Goal: Task Accomplishment & Management: Complete application form

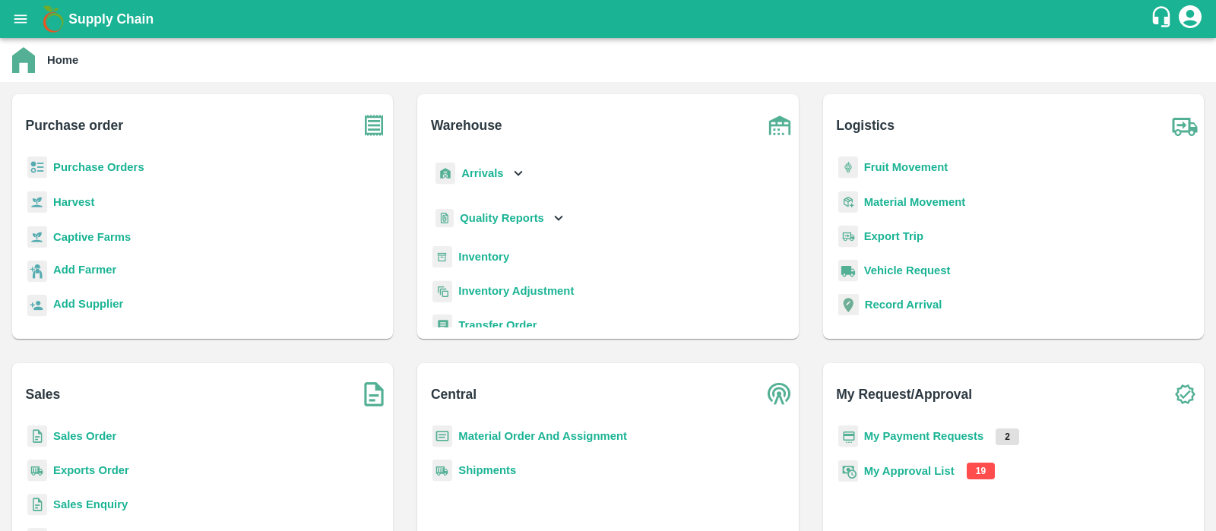
click at [106, 161] on b "Purchase Orders" at bounding box center [98, 167] width 91 height 12
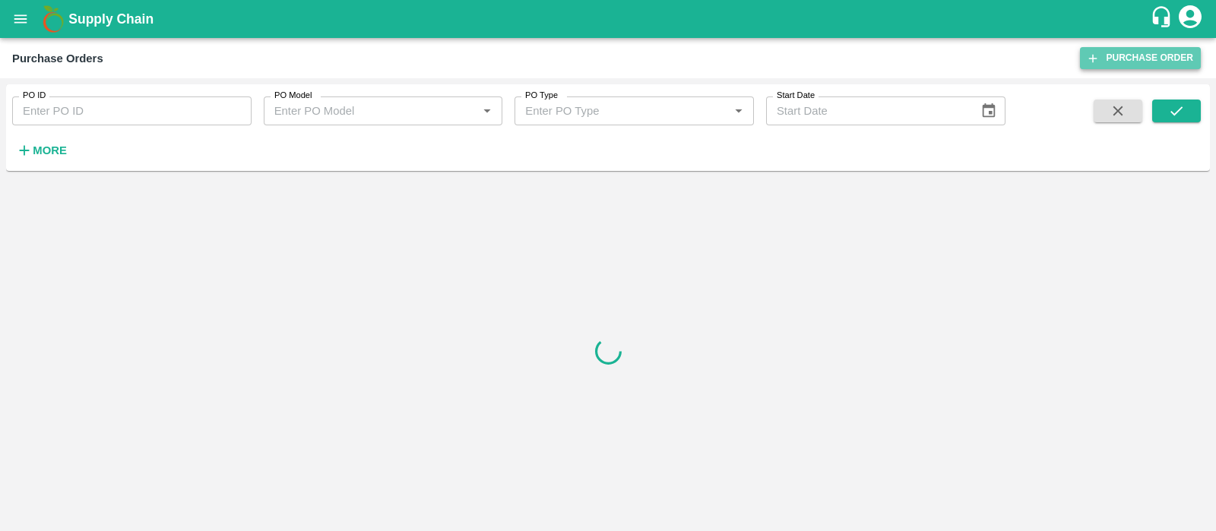
click at [1144, 60] on link "Purchase Order" at bounding box center [1140, 58] width 121 height 22
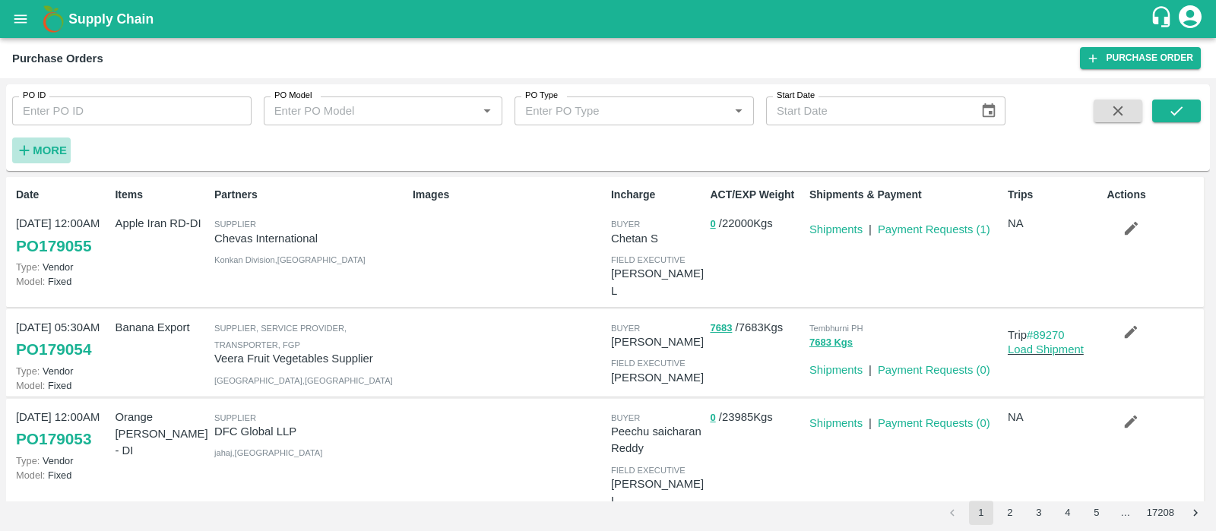
click at [31, 147] on icon "button" at bounding box center [24, 150] width 17 height 17
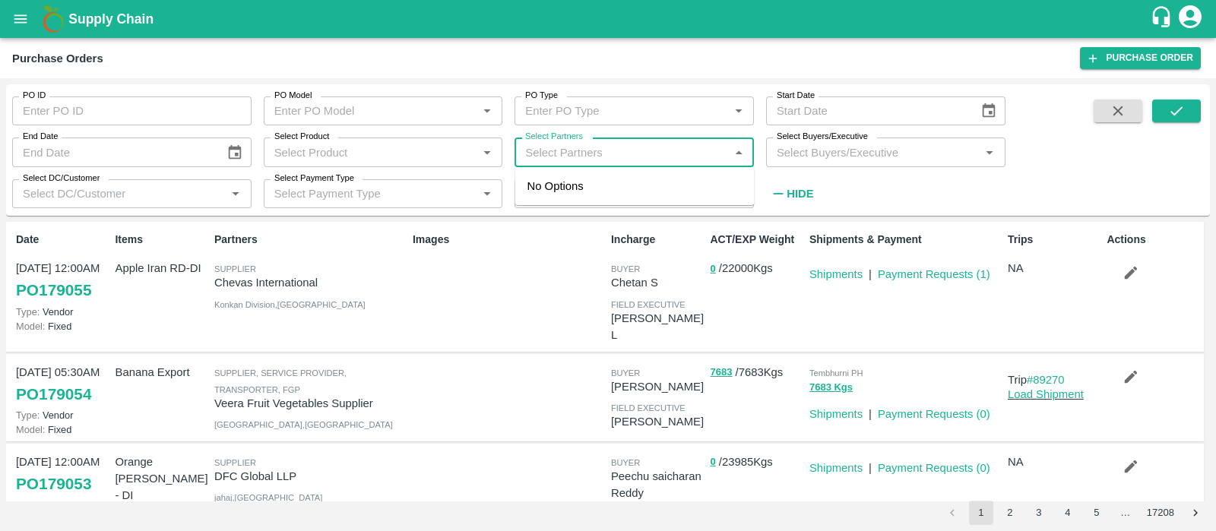
click at [577, 150] on input "Select Partners" at bounding box center [621, 152] width 205 height 20
type input "sartaj"
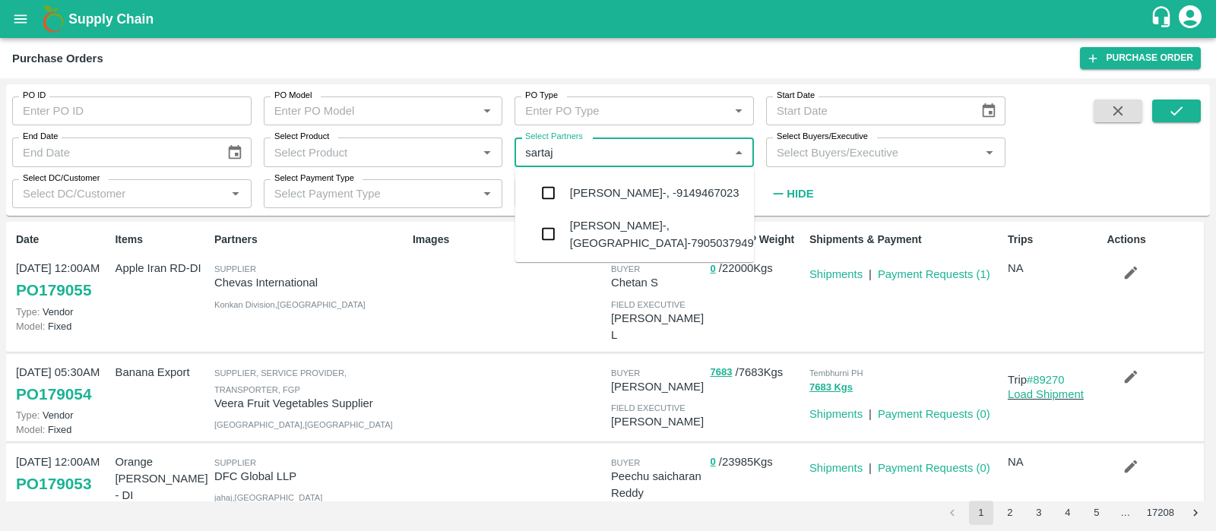
click at [672, 201] on div "Sartaj Ahmed wani-, -9149467023" at bounding box center [634, 193] width 239 height 40
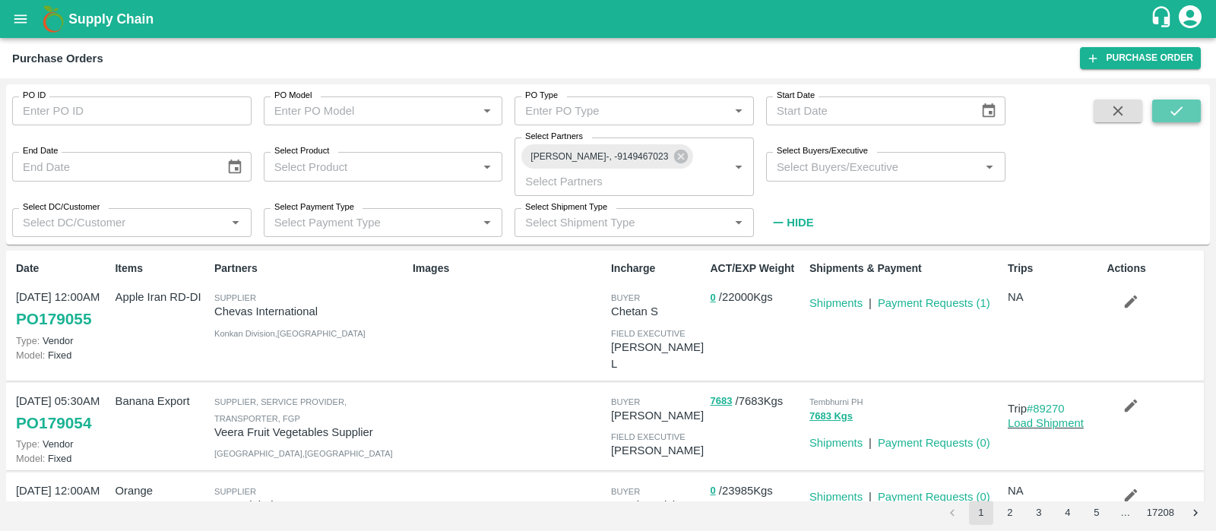
click at [1190, 111] on button "submit" at bounding box center [1176, 111] width 49 height 23
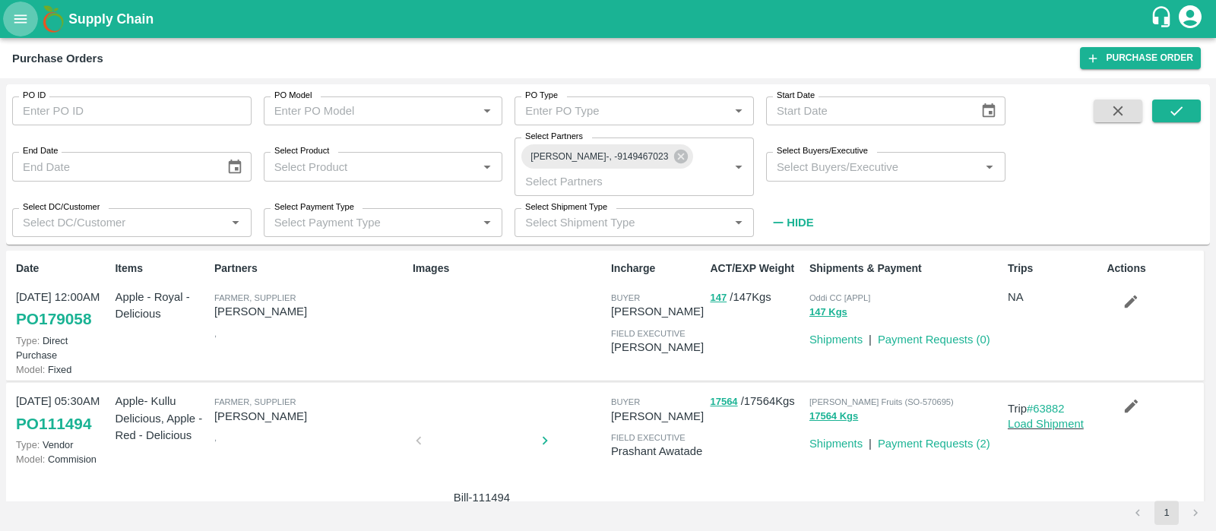
click at [28, 30] on button "open drawer" at bounding box center [20, 19] width 35 height 35
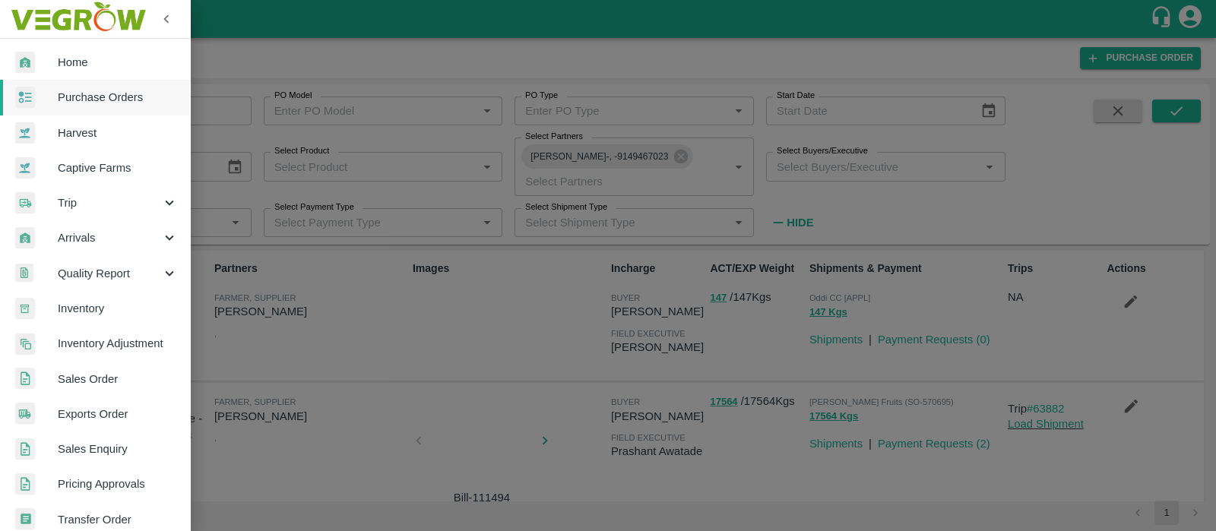
click at [875, 311] on div at bounding box center [608, 265] width 1216 height 531
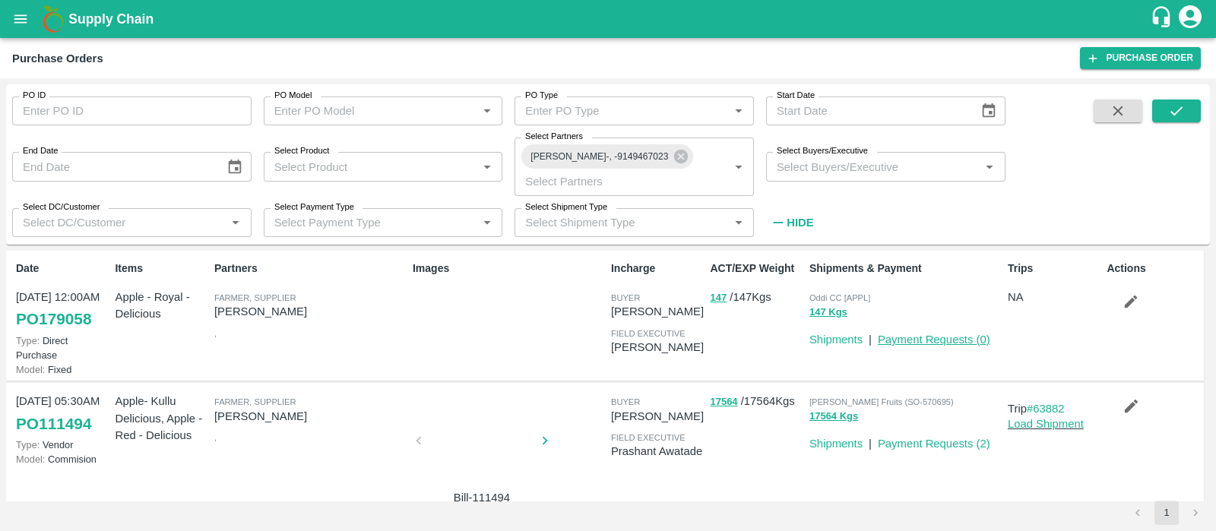
click at [927, 340] on link "Payment Requests ( 0 )" at bounding box center [933, 340] width 112 height 12
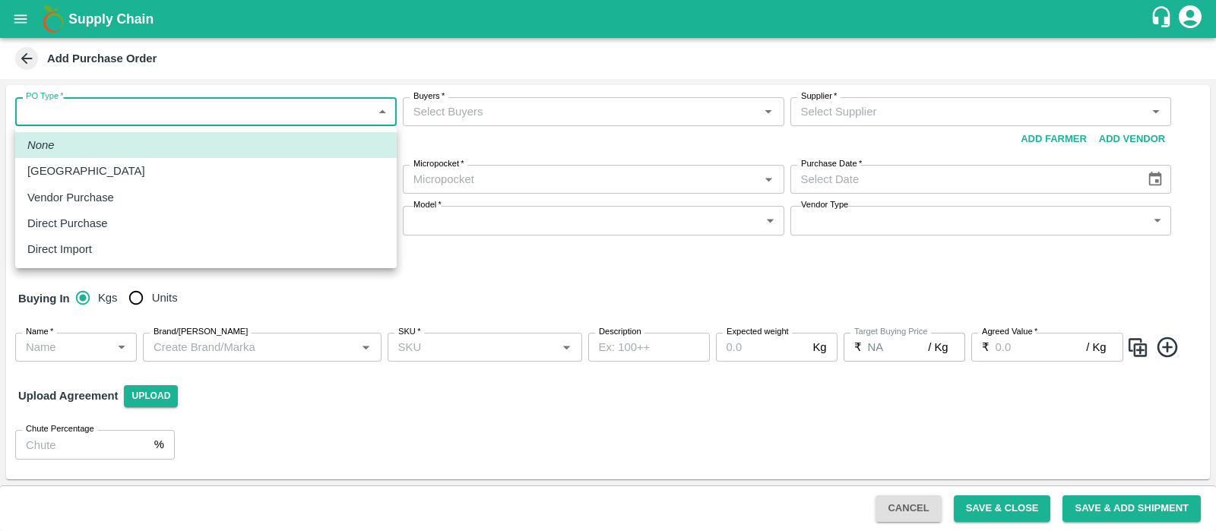
click at [236, 126] on body "Supply Chain Add Purchase Order PO Type   * ​ PO Type Buyers   * Buyers   * Sup…" at bounding box center [608, 265] width 1216 height 531
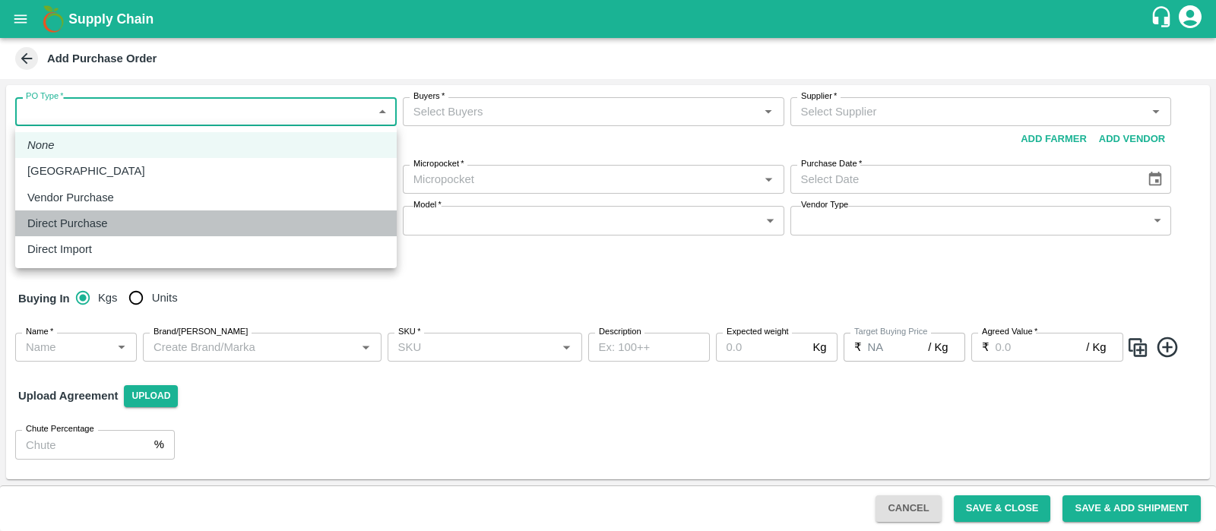
click at [116, 222] on div "Direct Purchase" at bounding box center [205, 223] width 357 height 17
type input "3"
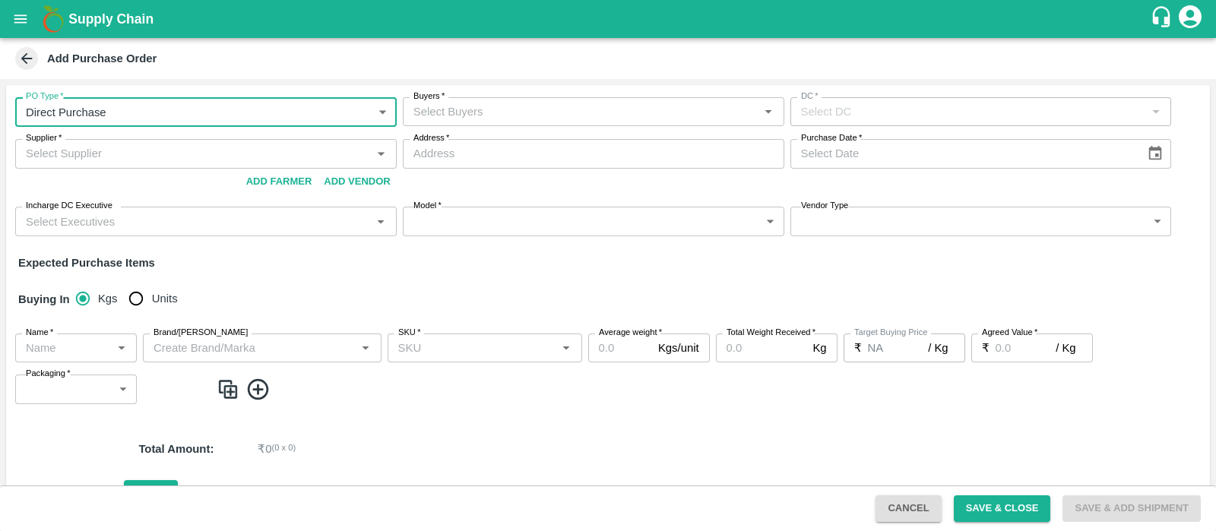
click at [504, 114] on input "Buyers   *" at bounding box center [580, 112] width 347 height 20
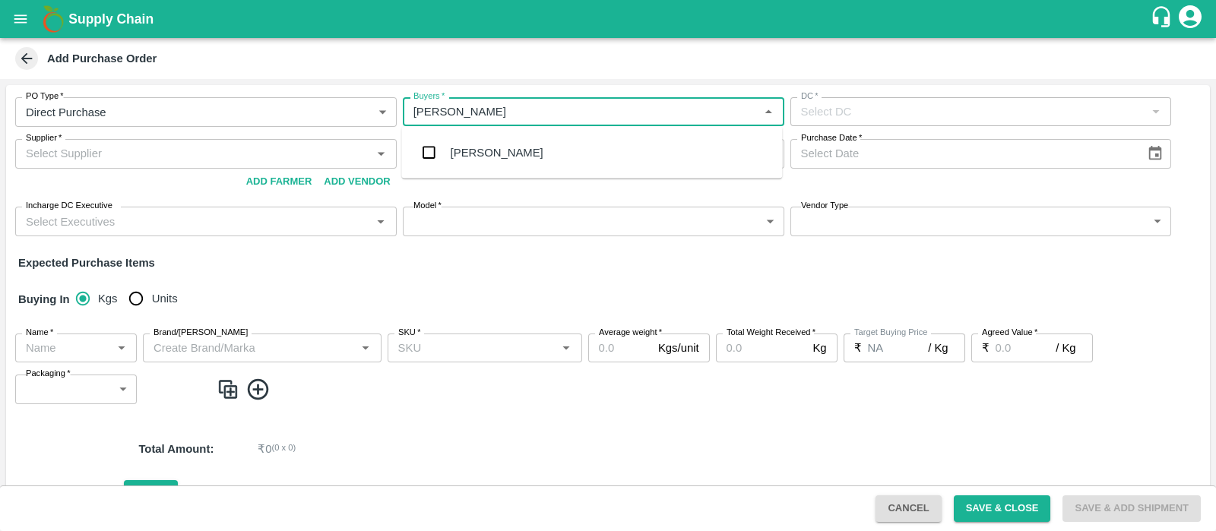
type input "arjun"
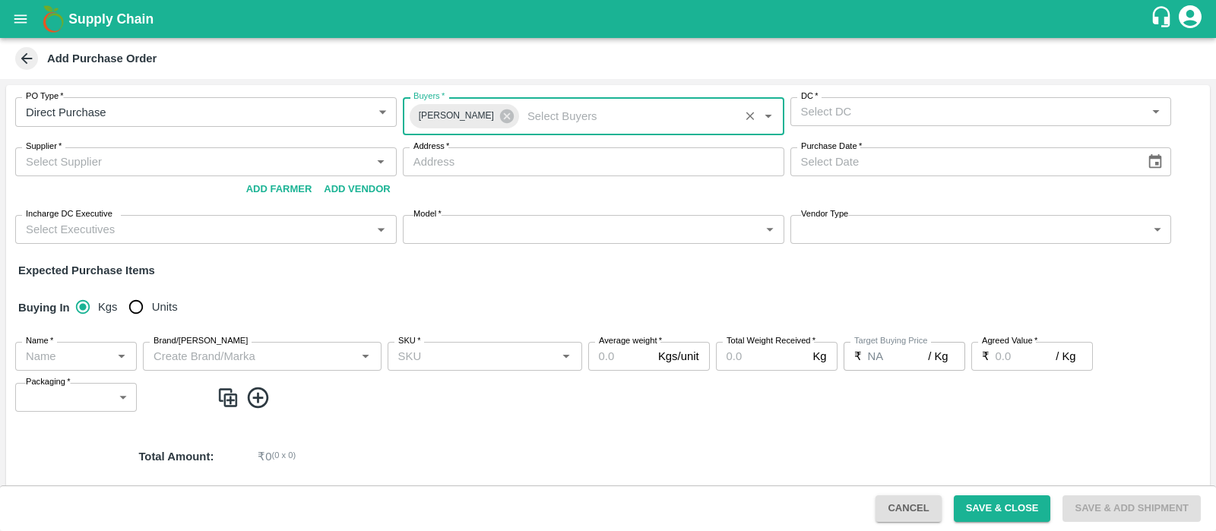
click at [876, 122] on div "DC   *" at bounding box center [980, 111] width 381 height 29
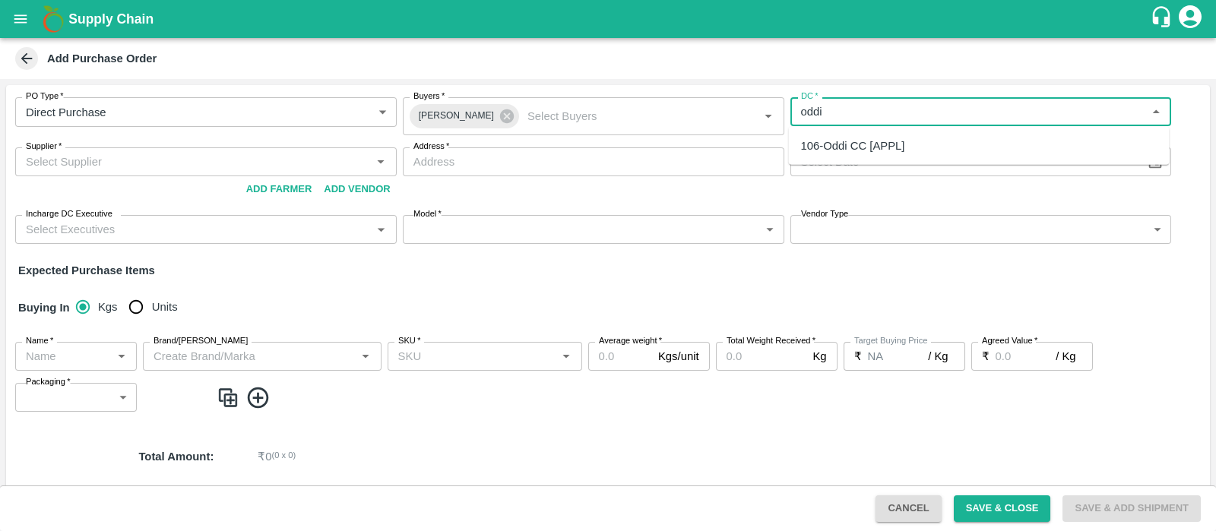
click at [890, 138] on div "106-Oddi CC [APPL]" at bounding box center [853, 146] width 104 height 17
type input "106-Oddi CC [APPL]"
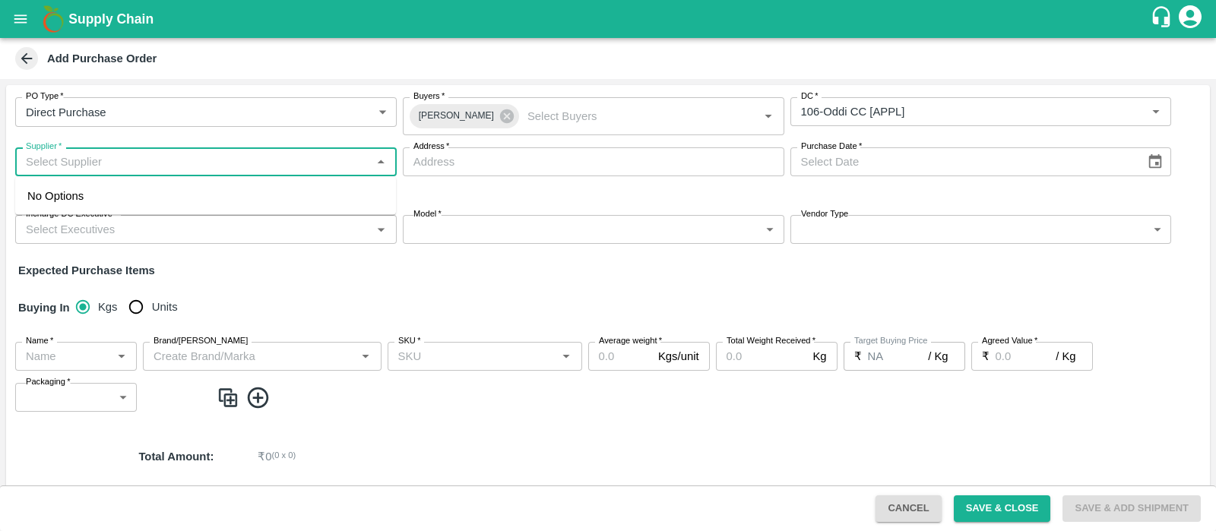
click at [123, 156] on input "Supplier   *" at bounding box center [193, 162] width 347 height 20
click at [157, 210] on ul "Sartaj Ahmed wani-, -9149467023(Farmer, Supplier)" at bounding box center [205, 196] width 381 height 38
click at [206, 197] on div "Sartaj Ahmed wani-, -9149467023(Farmer, Supplier)" at bounding box center [157, 196] width 260 height 17
type input "Sartaj Ahmed wani-, -9149467023(Farmer, Supplier)"
type input ", , ,"
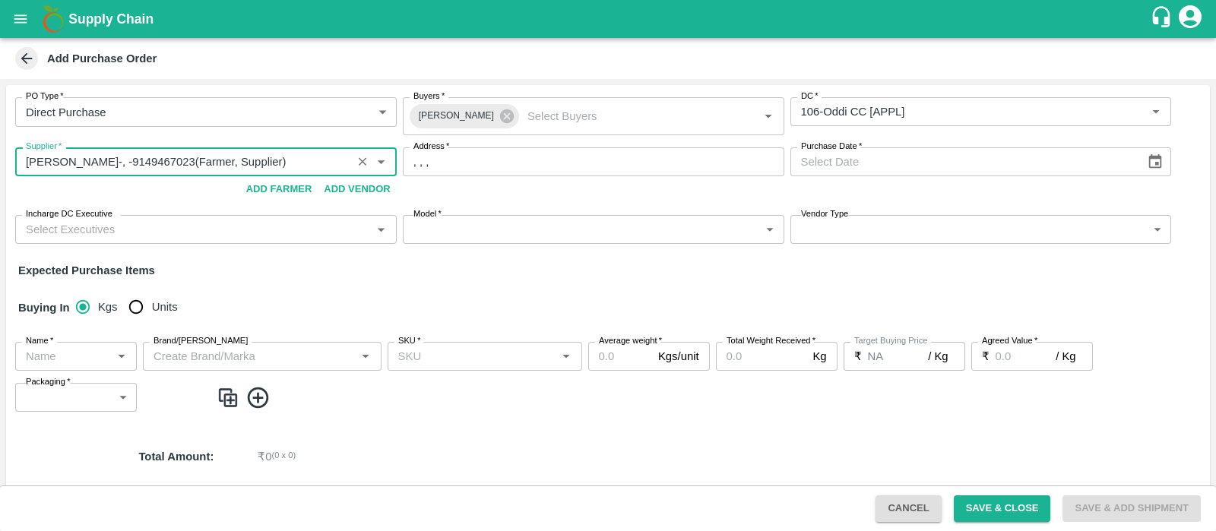
type input "Sartaj Ahmed wani-, -9149467023(Farmer, Supplier)"
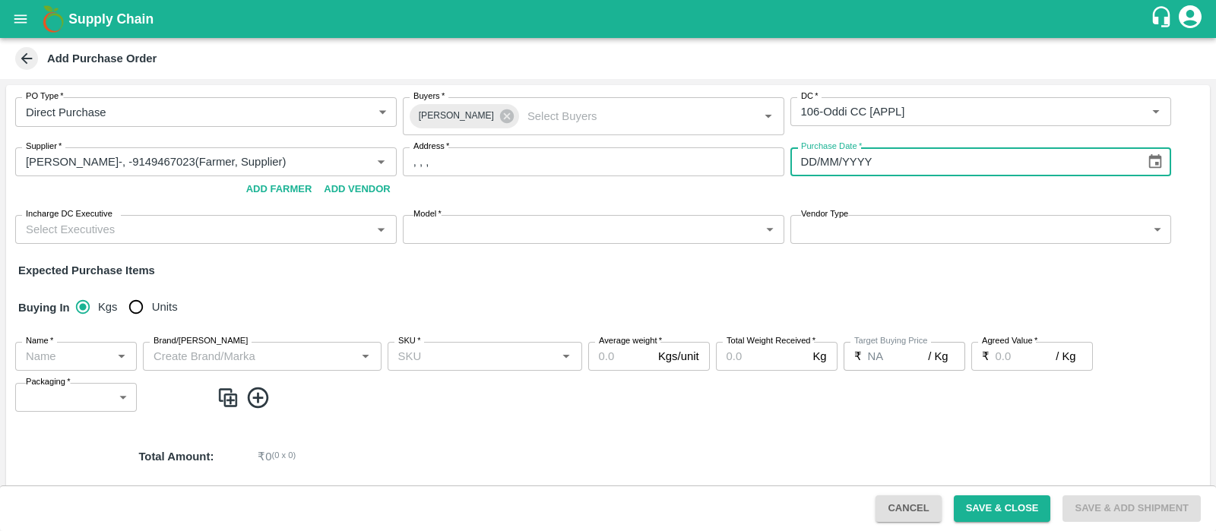
click at [839, 164] on input "DD/MM/YYYY" at bounding box center [962, 161] width 344 height 29
type input "[DATE]"
click at [191, 229] on input "Incharge DC Executive" at bounding box center [193, 230] width 347 height 20
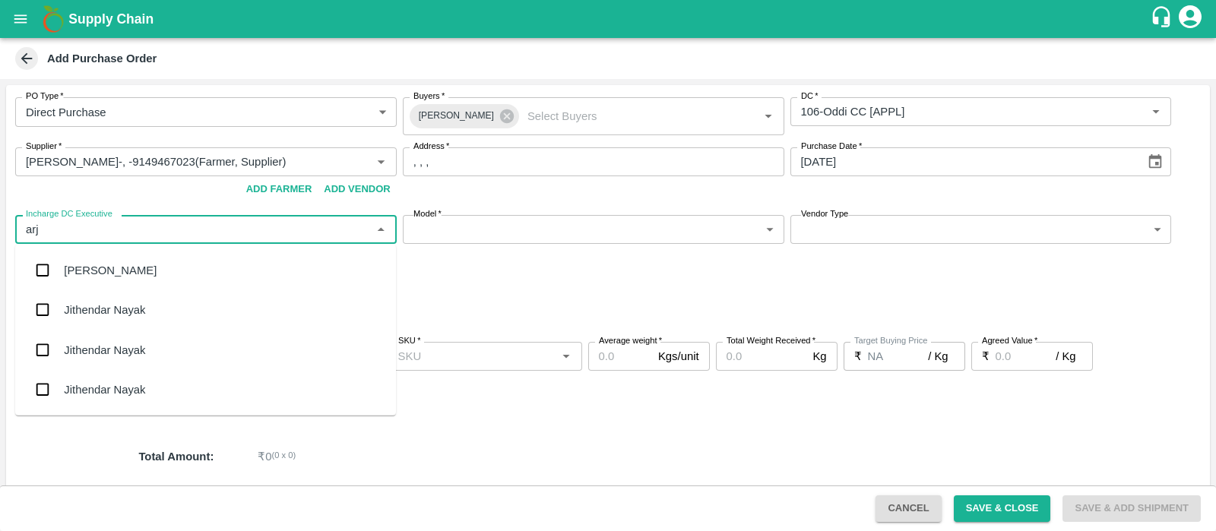
type input "arju"
click at [160, 265] on div "Arjun Negi" at bounding box center [205, 271] width 381 height 40
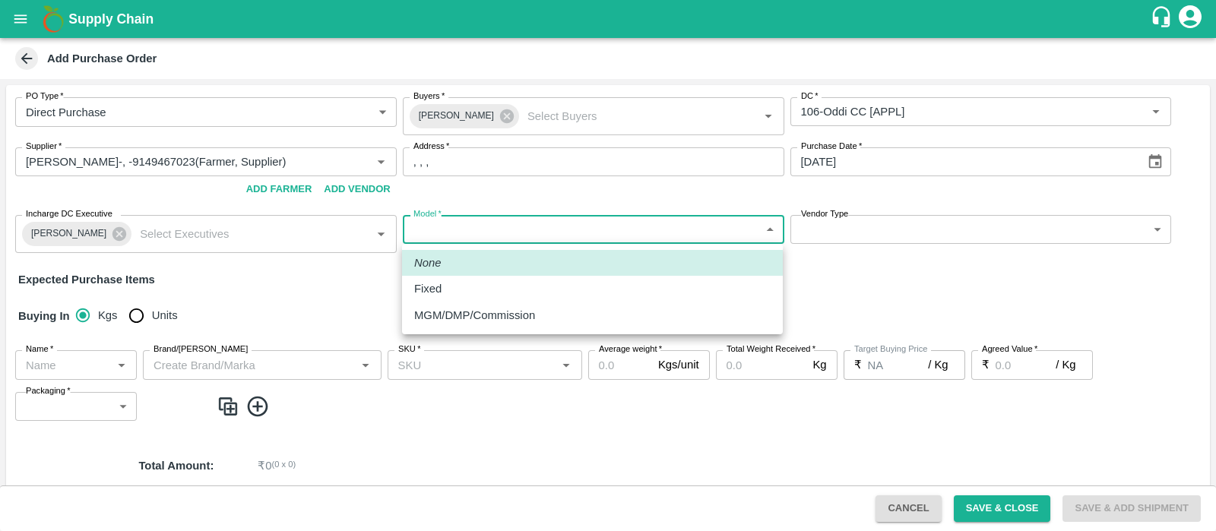
click at [439, 230] on body "Supply Chain Add Purchase Order PO Type   * Direct Purchase 3 PO Type Buyers   …" at bounding box center [608, 265] width 1216 height 531
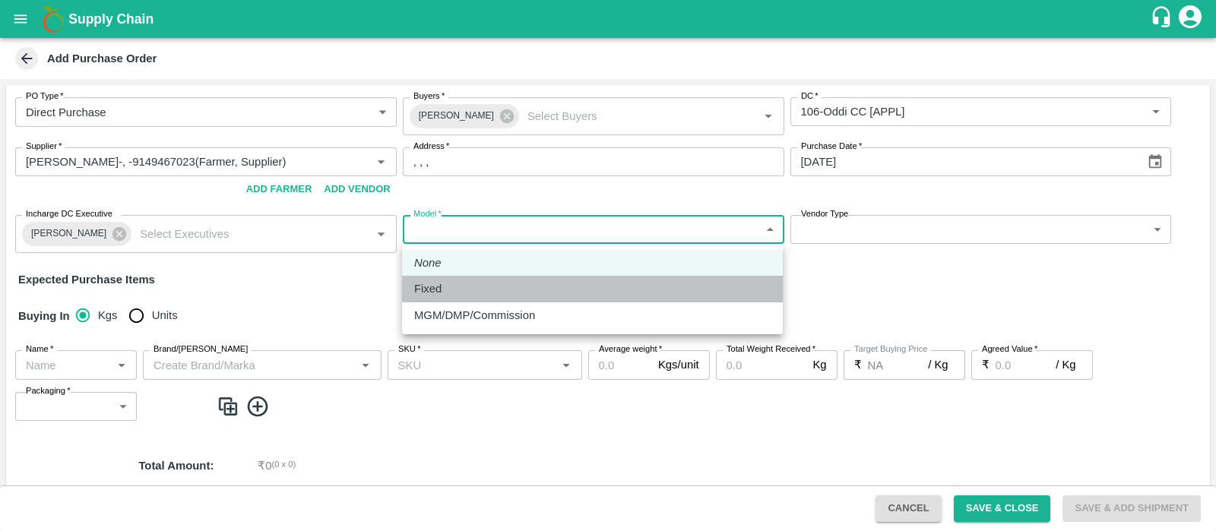
click at [454, 278] on li "Fixed" at bounding box center [592, 289] width 381 height 26
type input "Fixed"
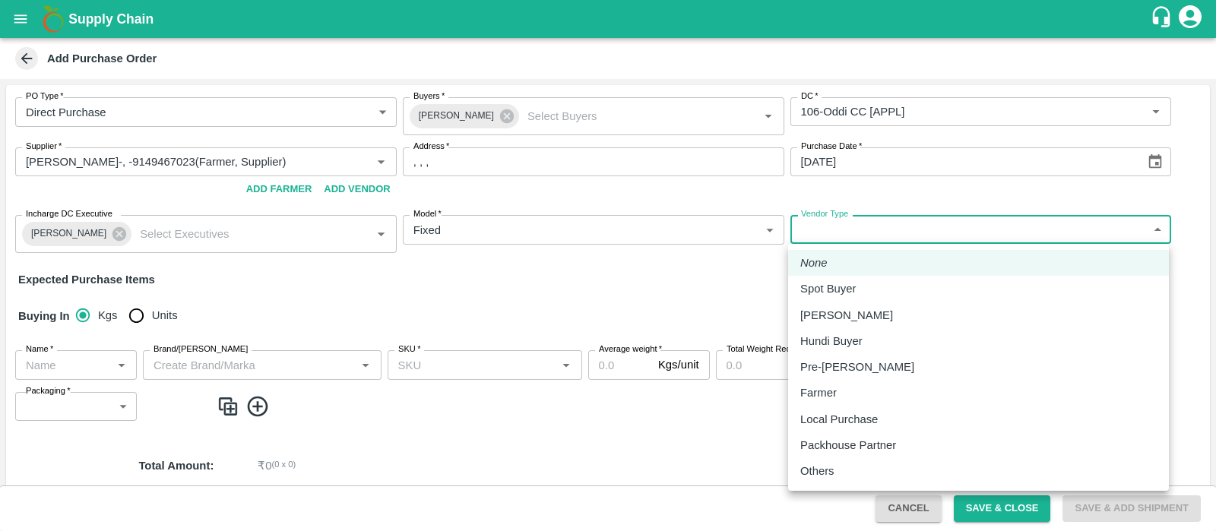
click at [875, 219] on body "Supply Chain Add Purchase Order PO Type   * Direct Purchase 3 PO Type Buyers   …" at bounding box center [608, 265] width 1216 height 531
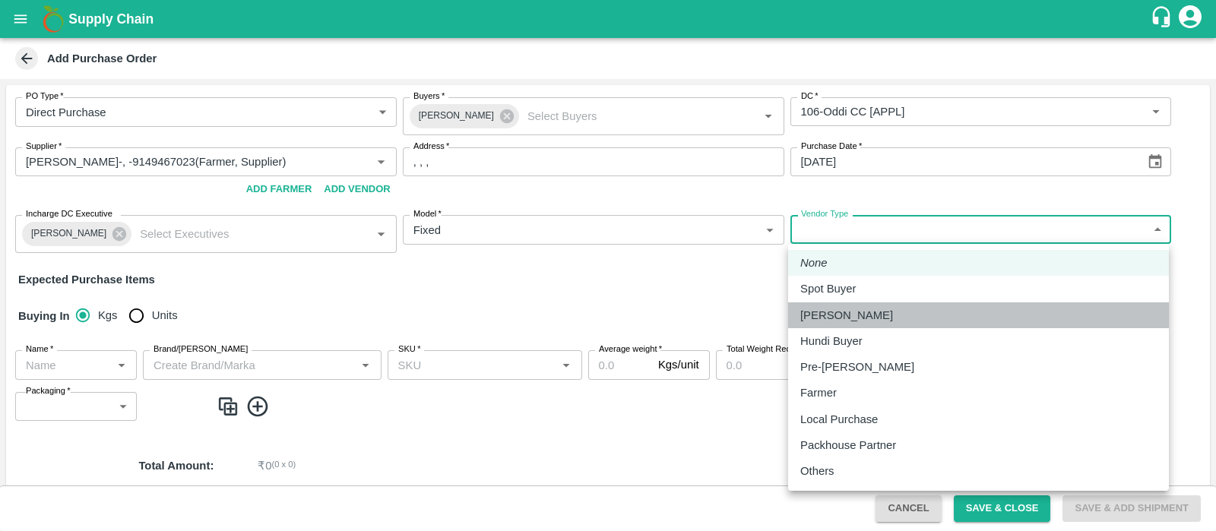
click at [870, 310] on div "Mandi Loader" at bounding box center [850, 315] width 100 height 17
type input "MANDI_LOADER"
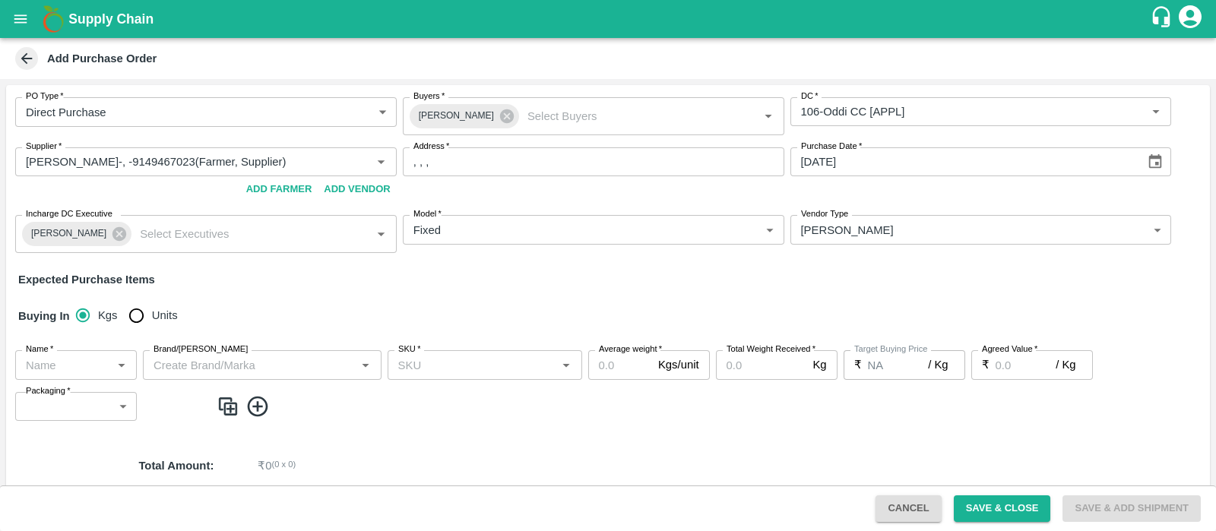
click at [375, 294] on div "Buying In Kgs Units" at bounding box center [607, 316] width 1203 height 44
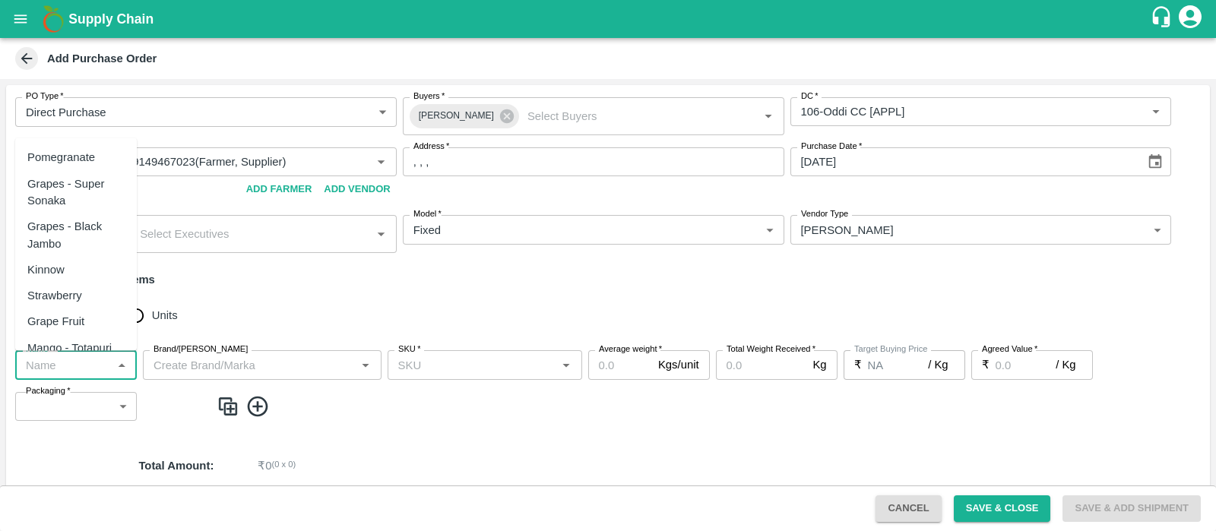
click at [63, 366] on input "Name   *" at bounding box center [63, 365] width 87 height 20
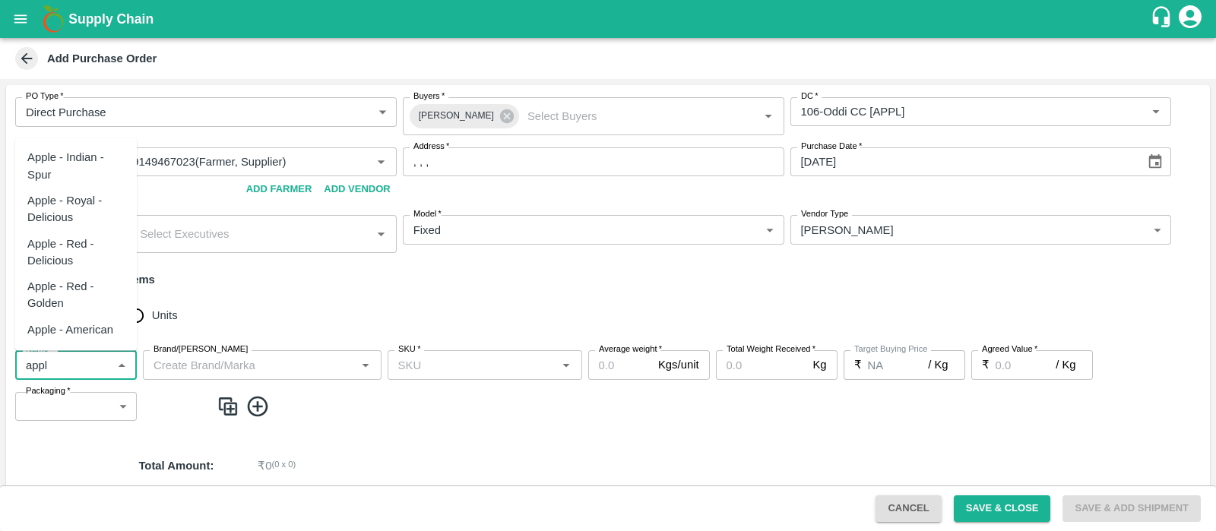
click at [93, 215] on div "Apple - Royal - Delicious" at bounding box center [75, 208] width 97 height 34
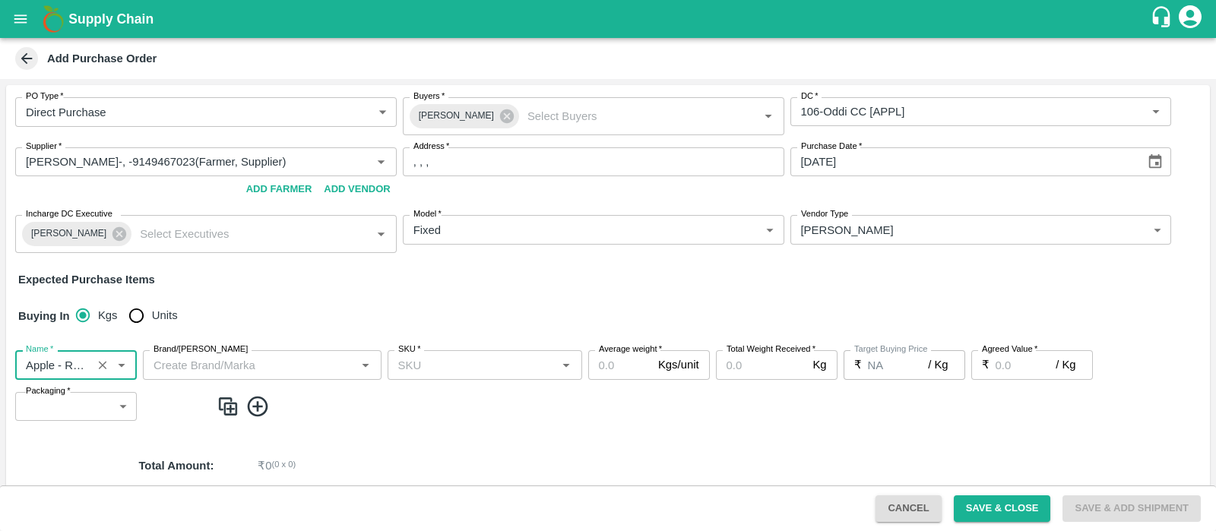
type input "Apple - Royal - Delicious"
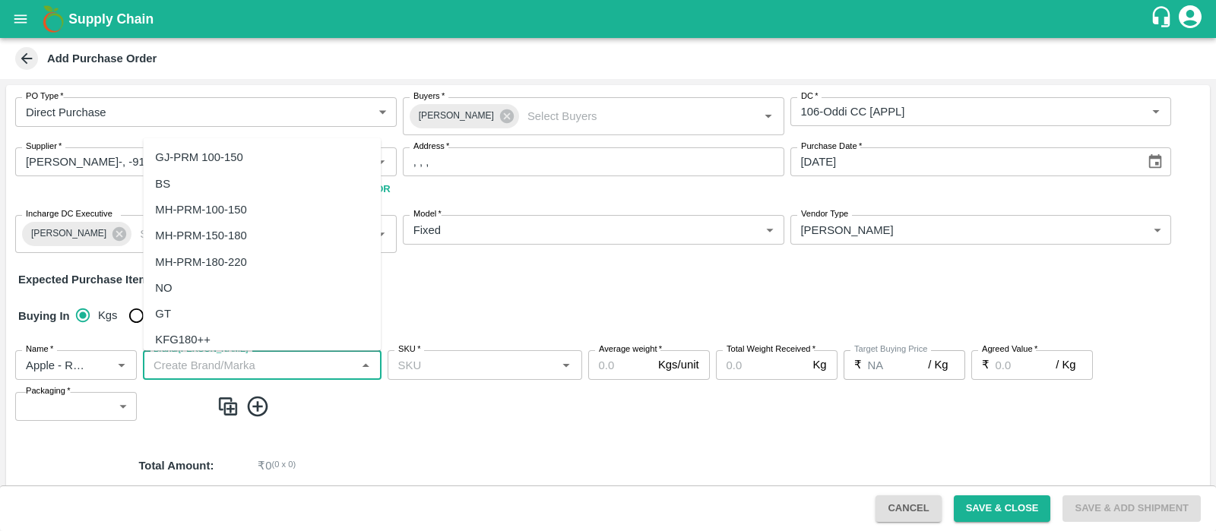
click at [258, 357] on input "Brand/Marka" at bounding box center [249, 365] width 204 height 20
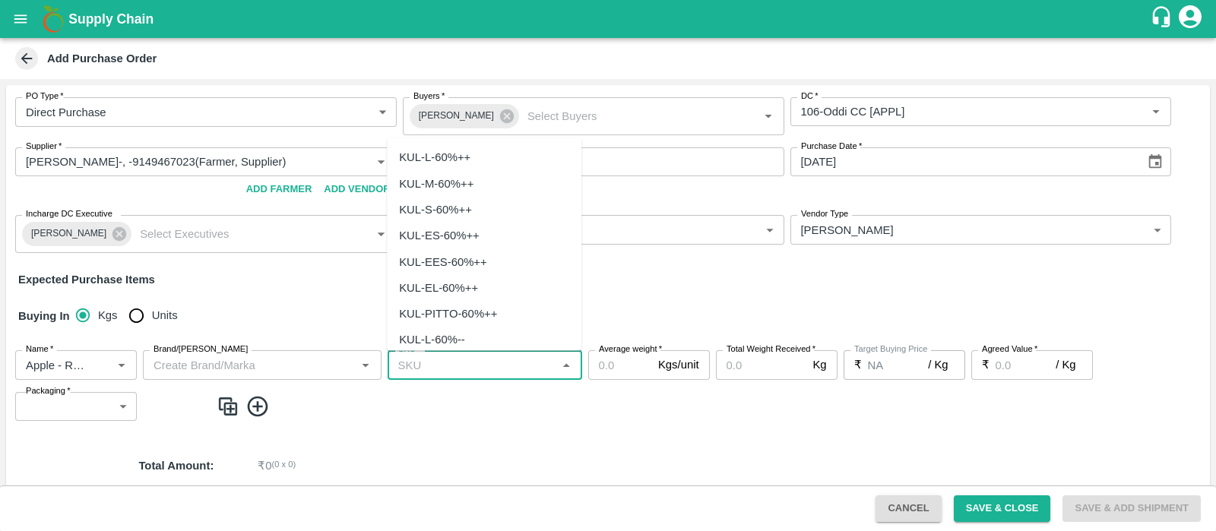
click at [451, 368] on input "SKU   *" at bounding box center [472, 365] width 160 height 20
click at [456, 160] on div "SHIM-MIX" at bounding box center [484, 157] width 194 height 26
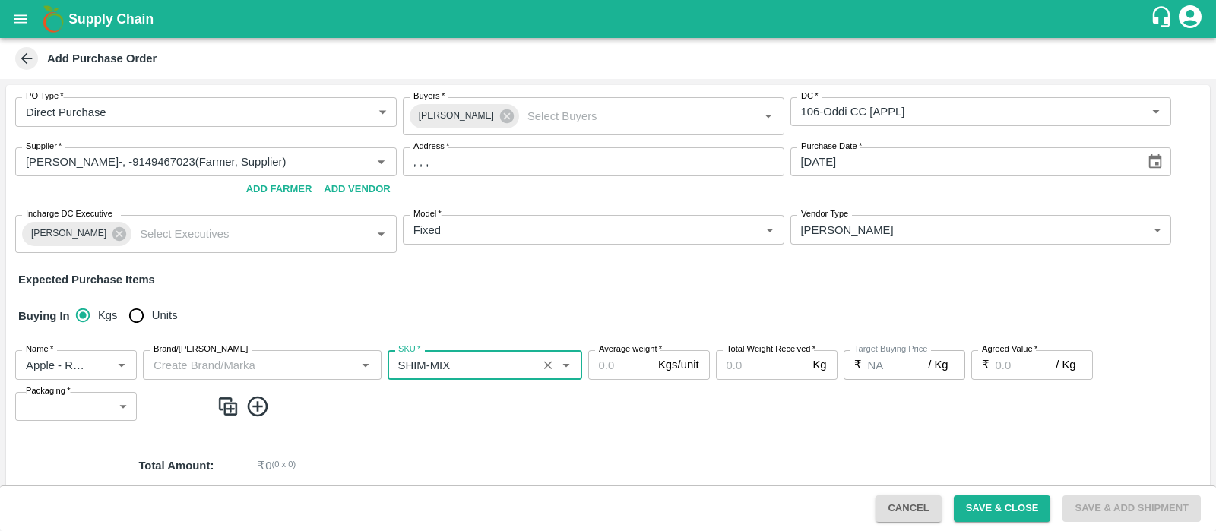
type input "SHIM-MIX"
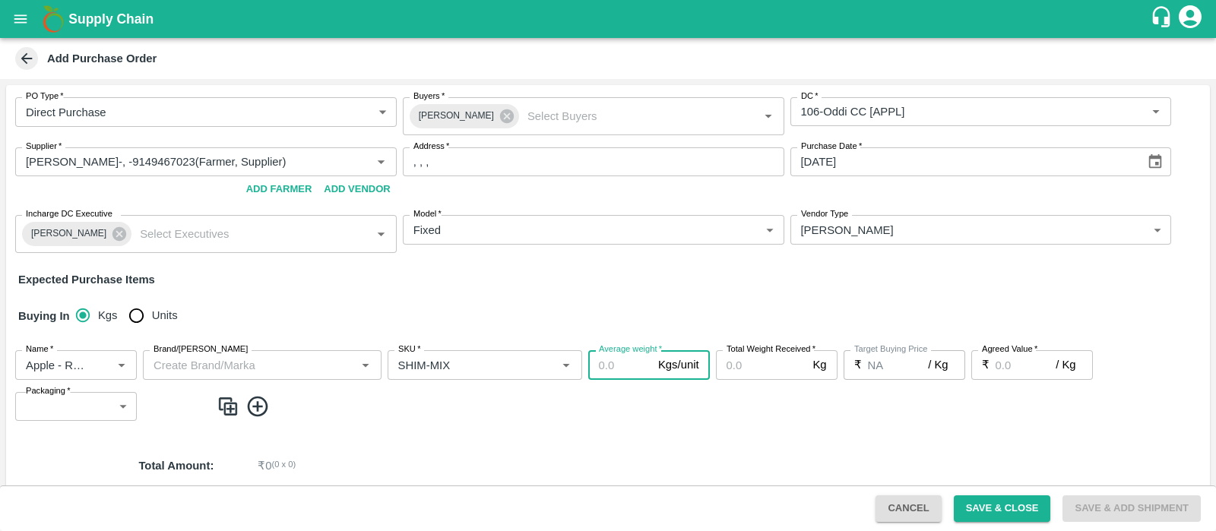
click at [619, 359] on input "Average weight   *" at bounding box center [620, 364] width 64 height 29
type input "23"
click at [740, 368] on input "Total Weight Received   *" at bounding box center [761, 364] width 91 height 29
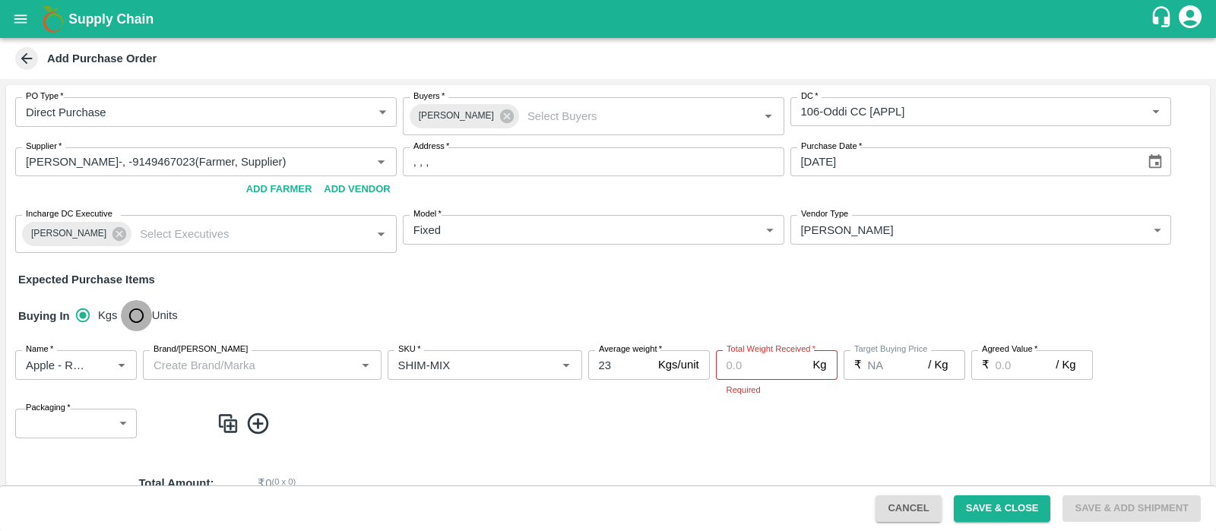
click at [139, 308] on input "Units" at bounding box center [136, 315] width 30 height 30
radio input "true"
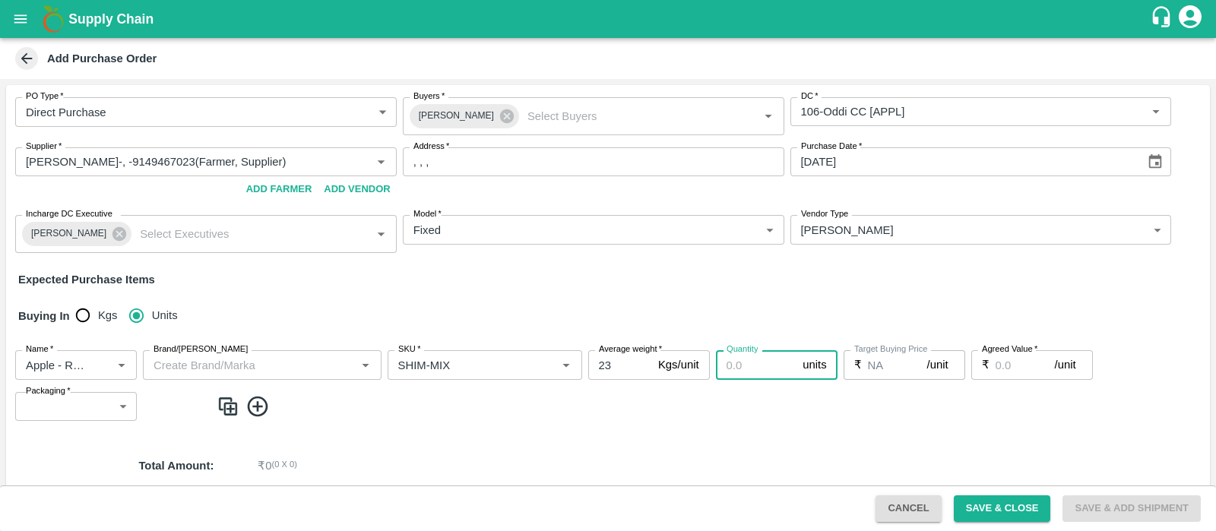
click at [761, 365] on input "Quantity" at bounding box center [756, 364] width 81 height 29
type input "4"
click at [995, 365] on input "Agreed Value   *" at bounding box center [1024, 364] width 59 height 29
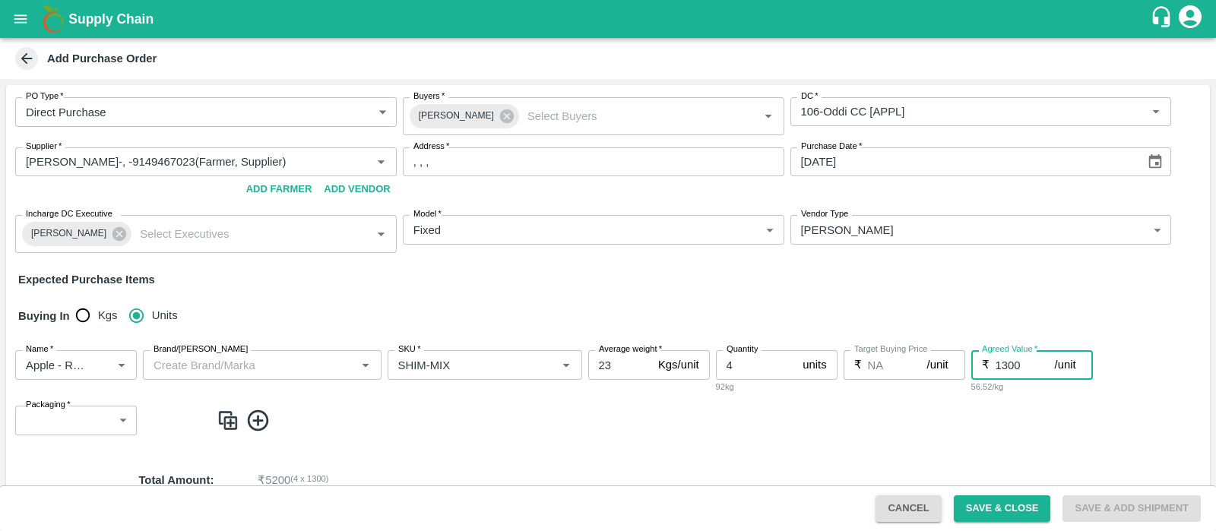
type input "1300"
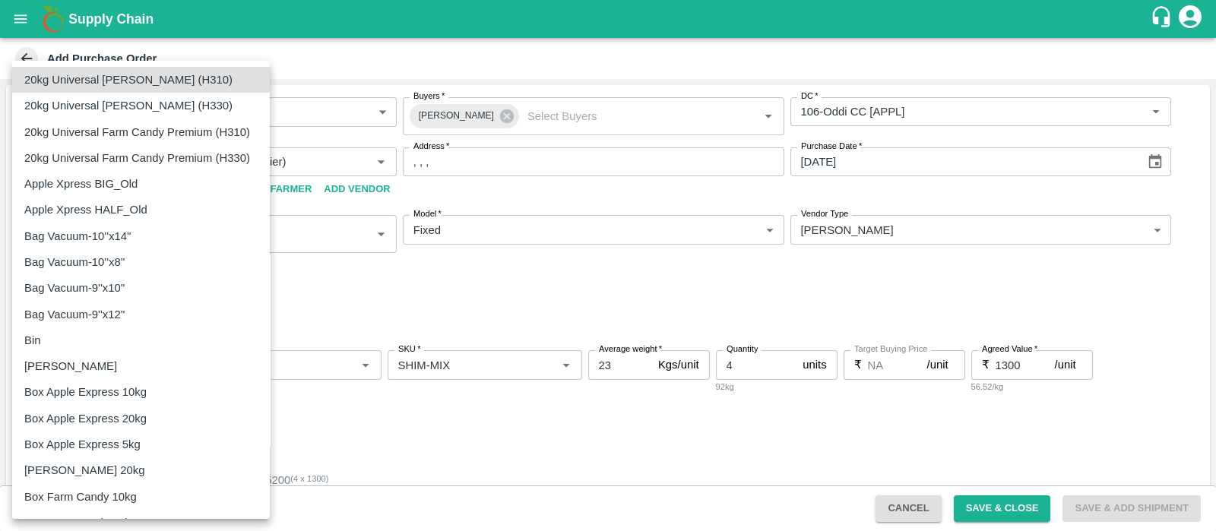
click at [52, 418] on body "Supply Chain Add Purchase Order PO Type   * Direct Purchase 3 PO Type Buyers   …" at bounding box center [608, 265] width 1216 height 531
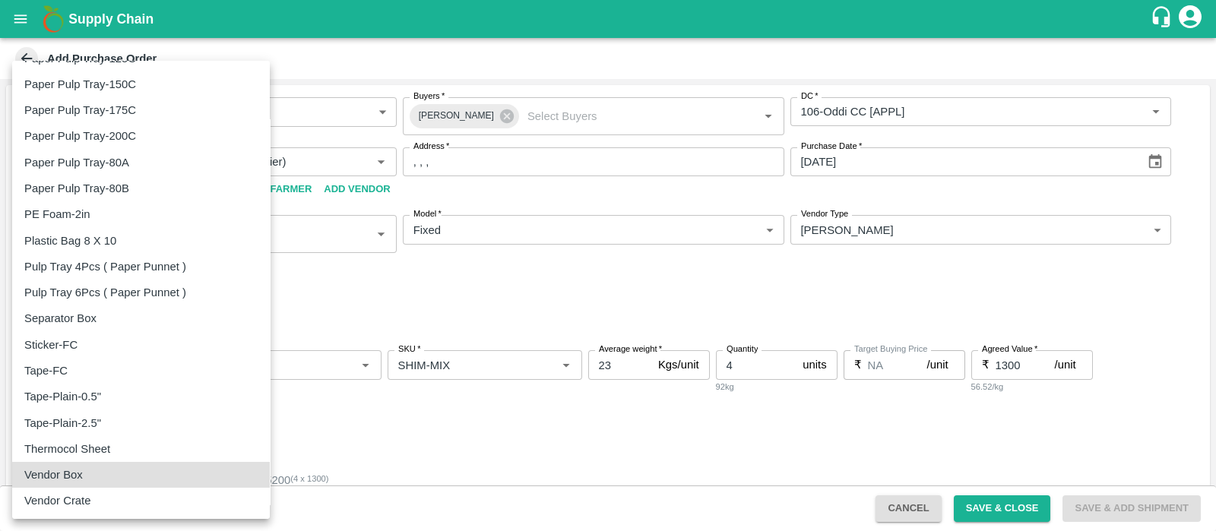
click at [104, 467] on div "Vendor Box" at bounding box center [140, 474] width 233 height 17
type input "276"
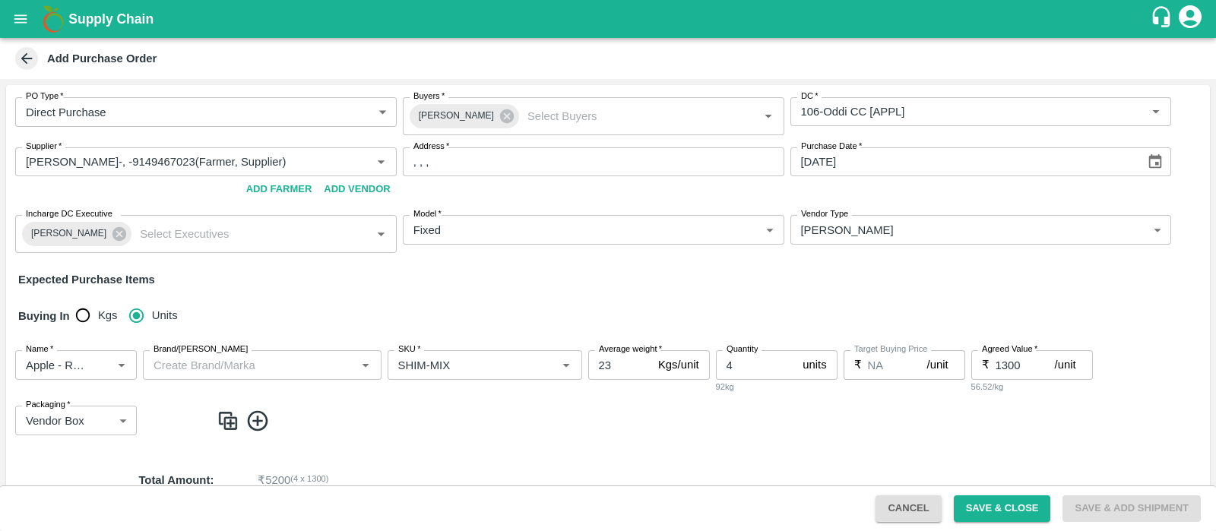
click at [353, 418] on span at bounding box center [710, 421] width 987 height 25
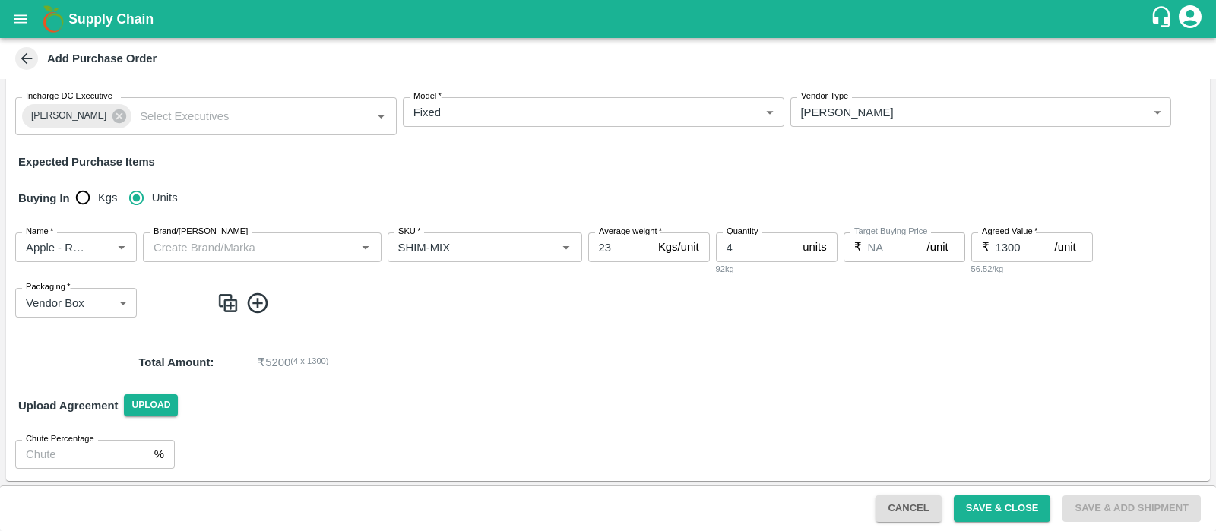
click at [258, 296] on icon at bounding box center [257, 303] width 25 height 25
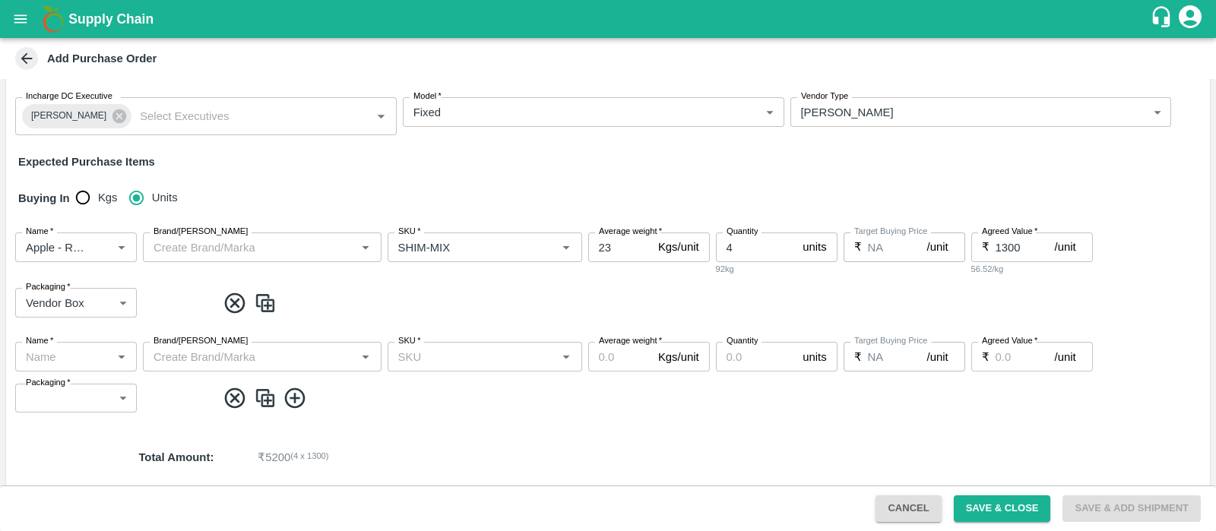
click at [65, 368] on div "Name   *" at bounding box center [76, 356] width 122 height 29
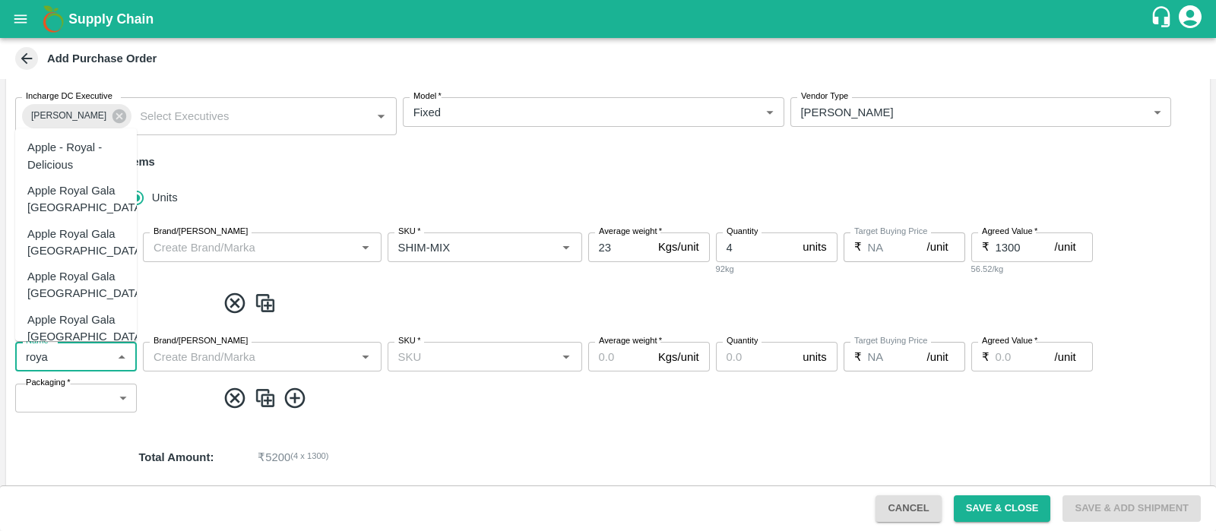
click at [80, 172] on div "Apple - Royal - Delicious" at bounding box center [75, 156] width 97 height 34
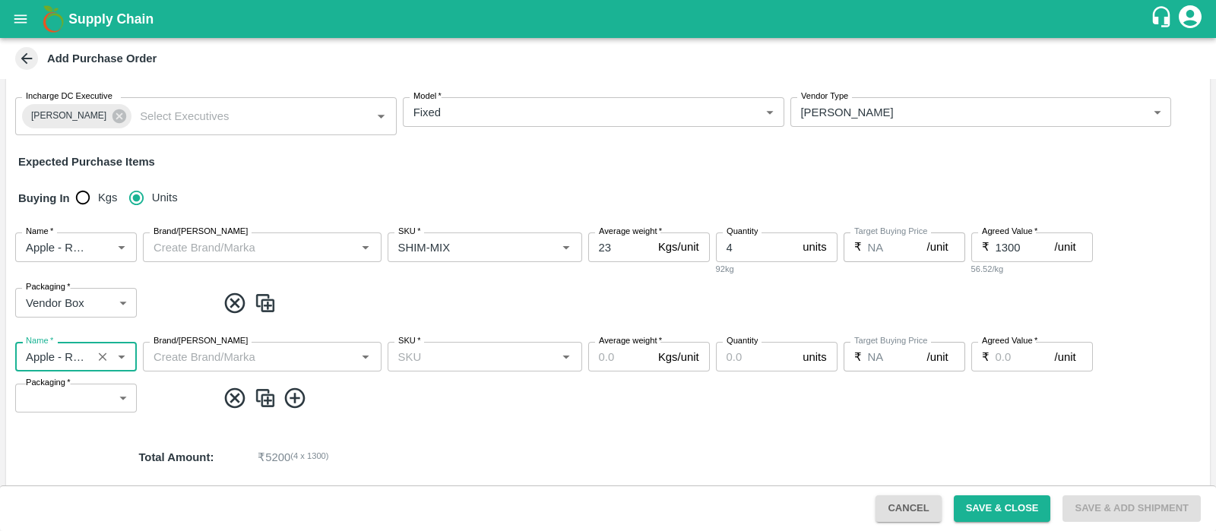
type input "Apple - Royal - Delicious"
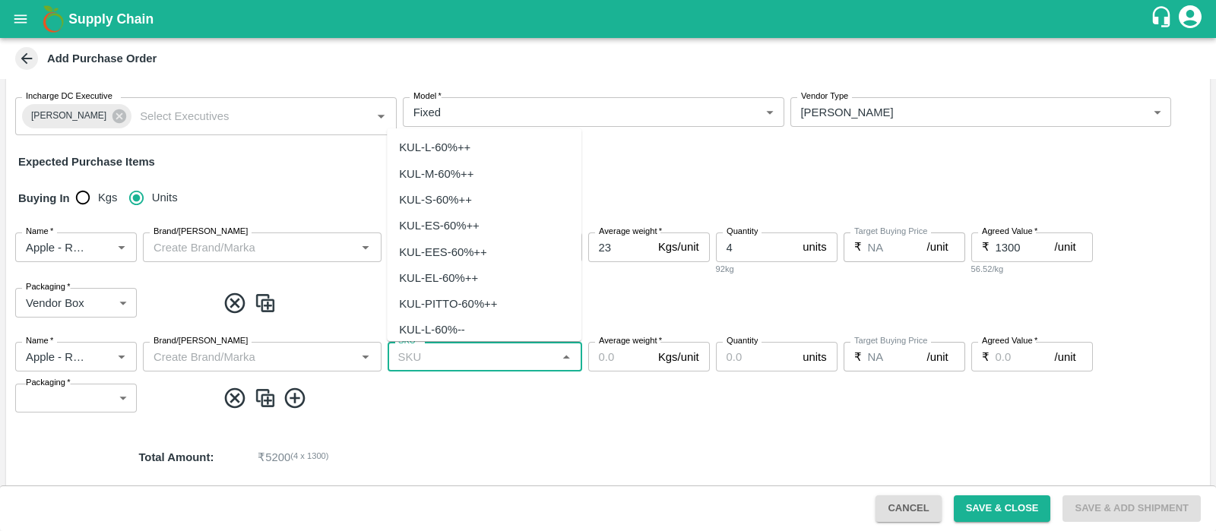
click at [479, 365] on input "SKU   *" at bounding box center [472, 356] width 160 height 20
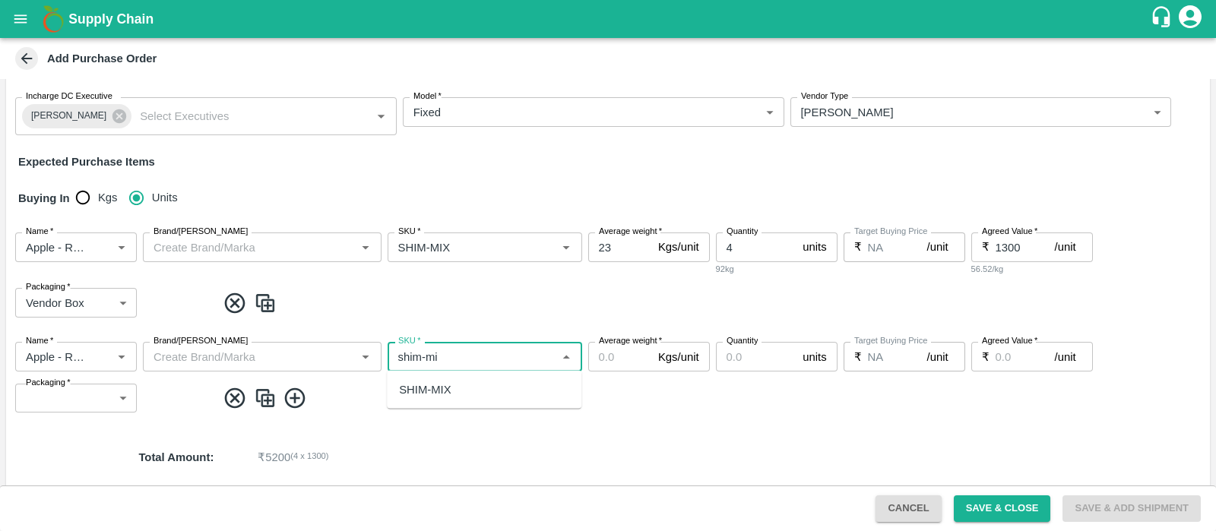
click at [443, 385] on div "SHIM-MIX" at bounding box center [425, 389] width 52 height 17
type input "SHIM-MIX"
click at [615, 351] on input "Average weight   *" at bounding box center [620, 356] width 64 height 29
type input "13"
click at [750, 359] on input "Quantity" at bounding box center [756, 356] width 81 height 29
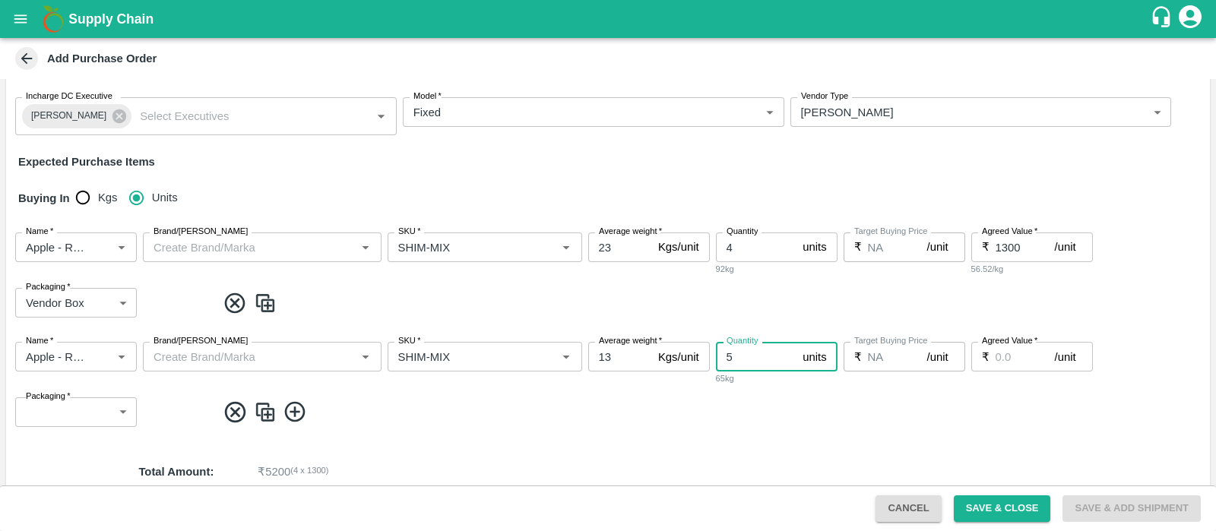
type input "5"
click at [1007, 361] on input "Agreed Value   *" at bounding box center [1024, 356] width 59 height 29
type input "550"
click at [609, 356] on input "13" at bounding box center [620, 356] width 64 height 29
type input "11"
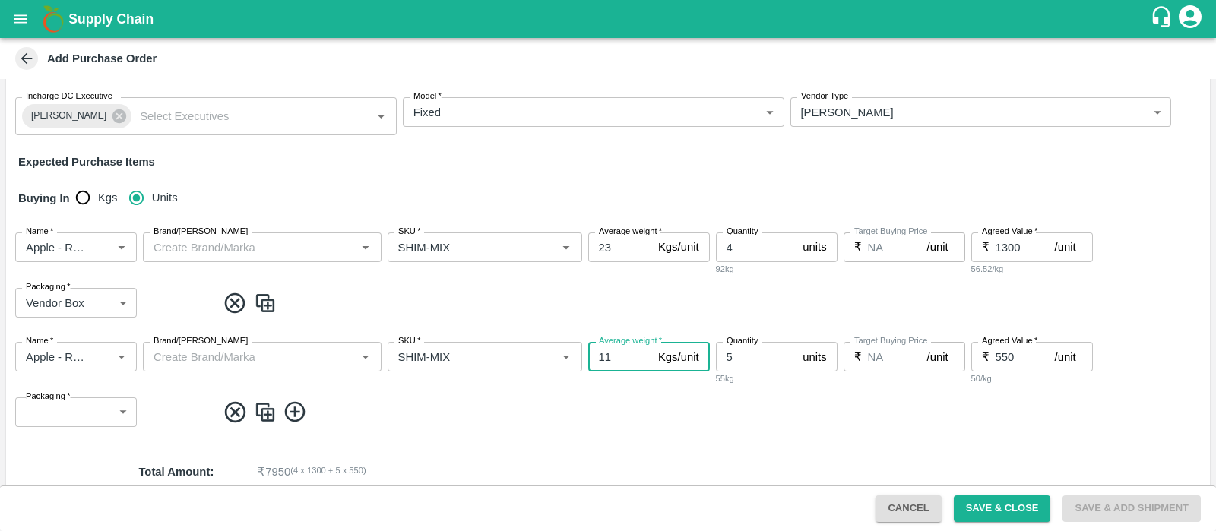
click at [729, 466] on p "₹ 7950 ( 4 x 1300 + 5 x 550 )" at bounding box center [685, 471] width 855 height 17
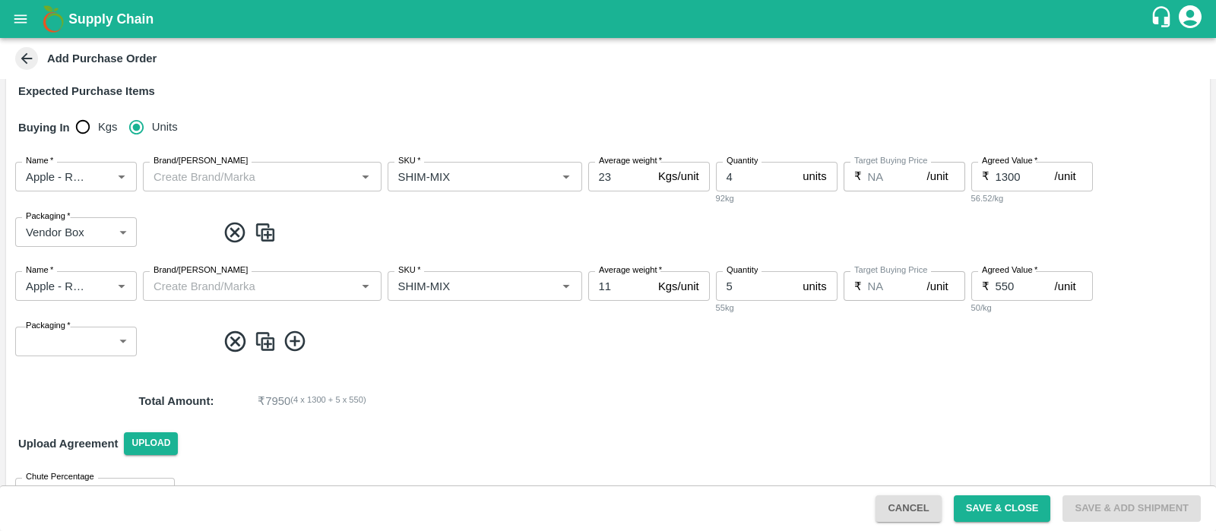
scroll to position [227, 0]
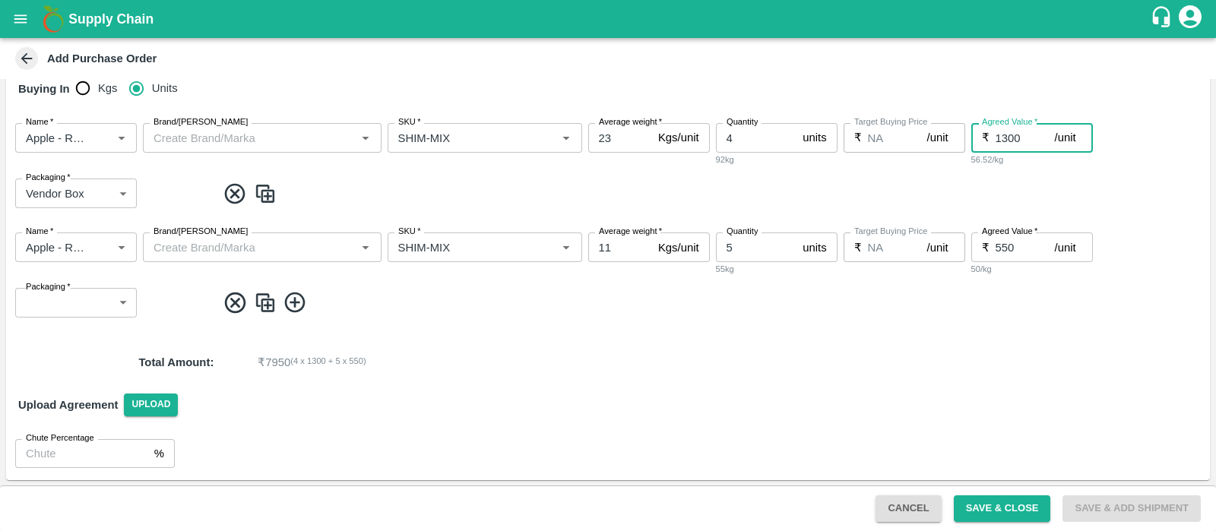
click at [1016, 132] on input "1300" at bounding box center [1024, 137] width 59 height 29
type input "1350"
click at [1023, 246] on input "550" at bounding box center [1024, 246] width 59 height 29
type input "5"
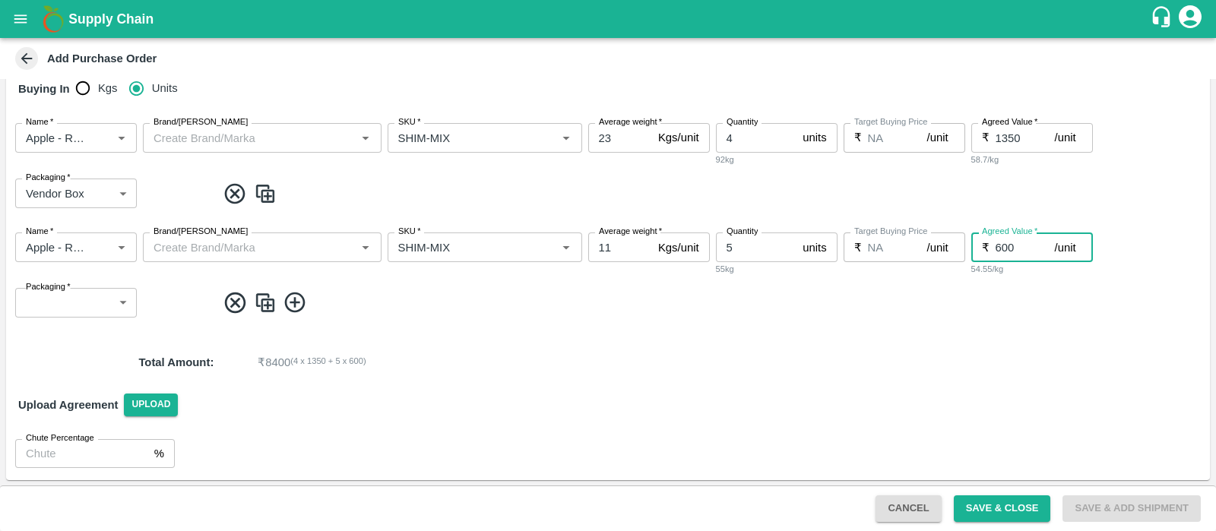
type input "600"
click at [1025, 141] on input "1350" at bounding box center [1024, 137] width 59 height 29
type input "1400"
click at [1016, 252] on input "600" at bounding box center [1024, 246] width 59 height 29
type input "6"
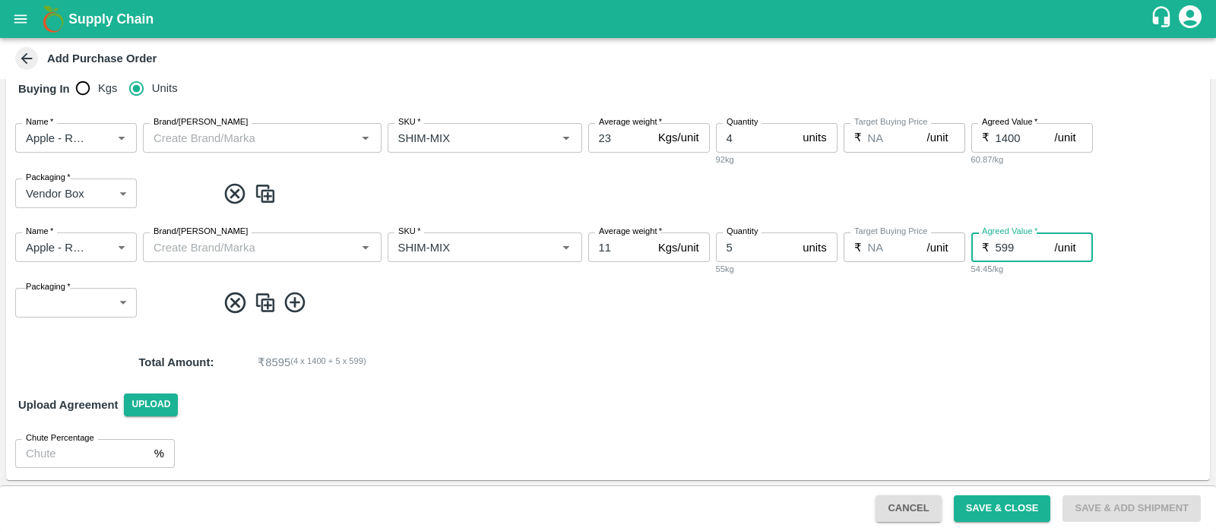
type input "599"
click at [1029, 135] on input "1400" at bounding box center [1024, 137] width 59 height 29
type input "1399"
click at [1018, 247] on input "599" at bounding box center [1024, 246] width 59 height 29
type input "5"
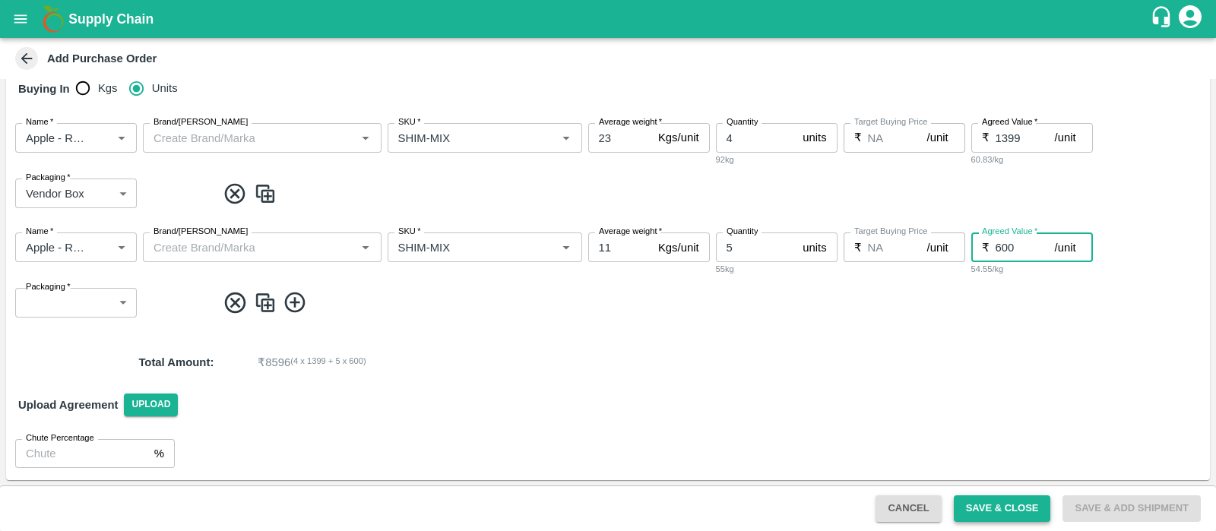
type input "600"
click at [1029, 504] on button "Save & Close" at bounding box center [1001, 508] width 97 height 27
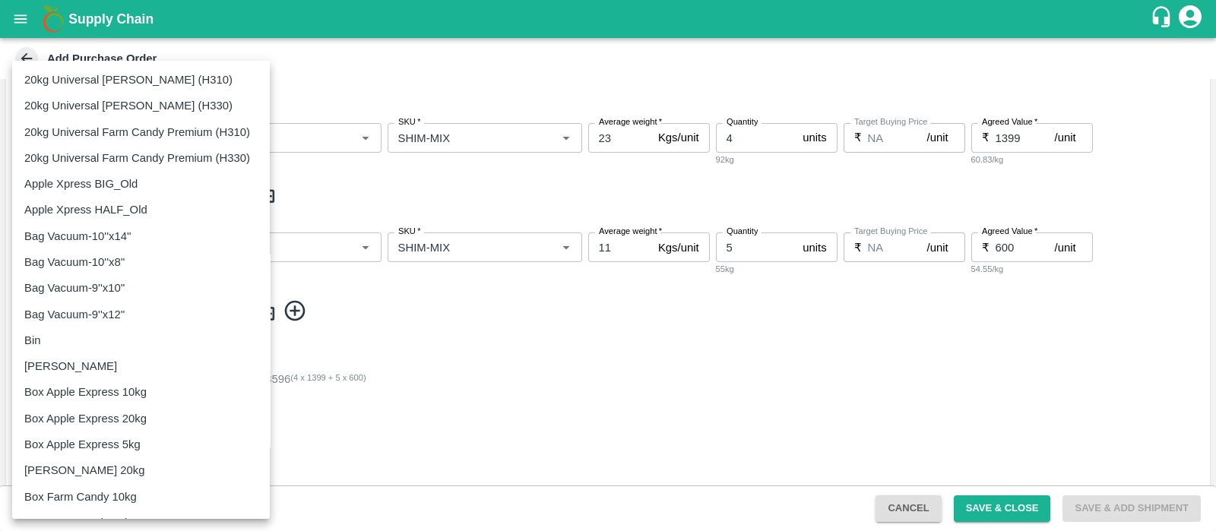
click at [74, 309] on body "Supply Chain Add Purchase Order PO Type   * Direct Purchase 3 PO Type Buyers   …" at bounding box center [608, 265] width 1216 height 531
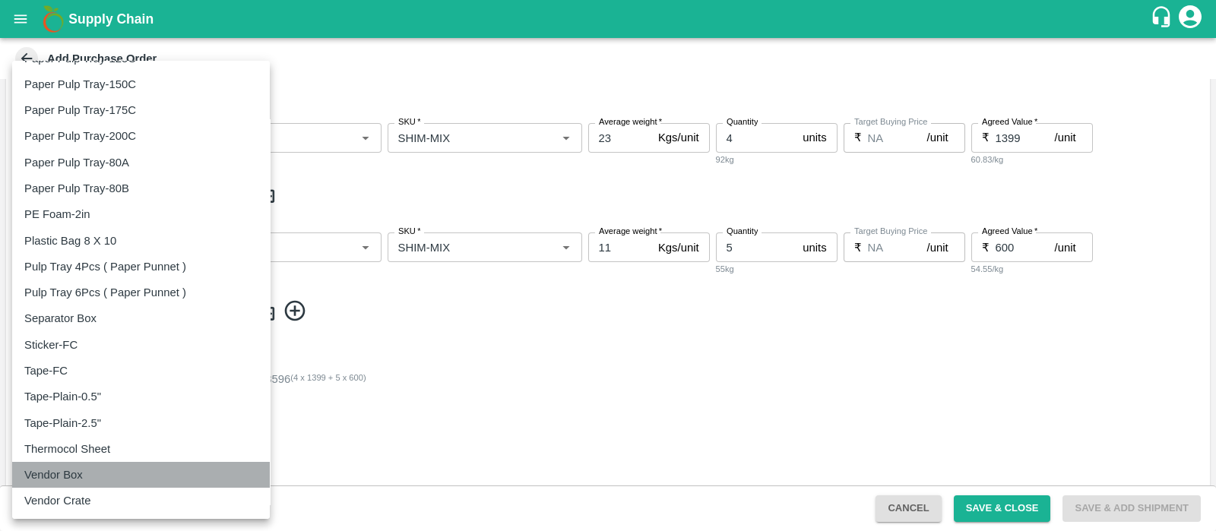
click at [133, 476] on div "Vendor Box" at bounding box center [140, 474] width 233 height 17
type input "276"
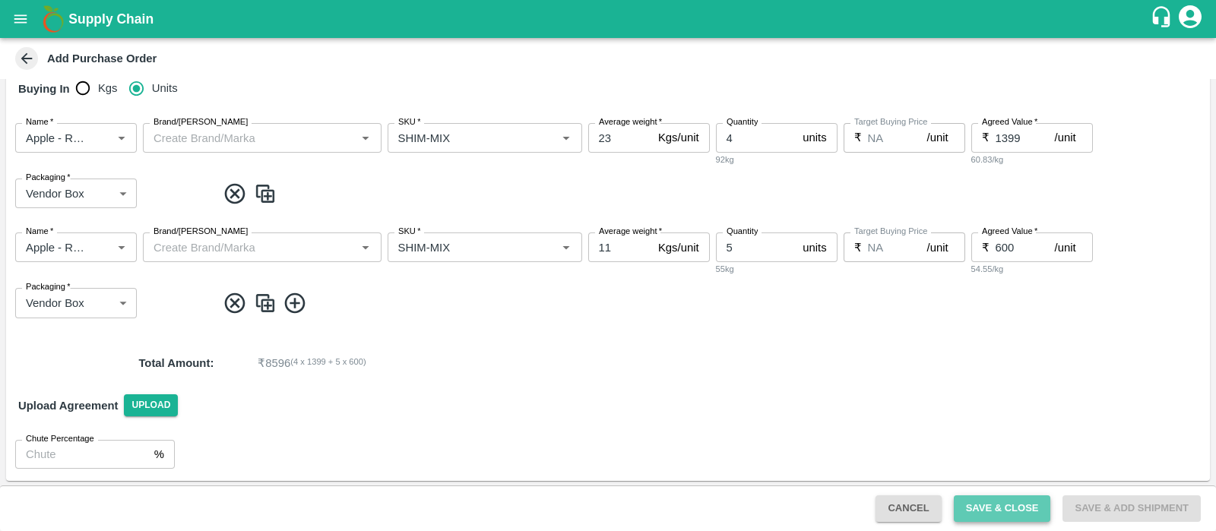
click at [1007, 503] on button "Save & Close" at bounding box center [1001, 508] width 97 height 27
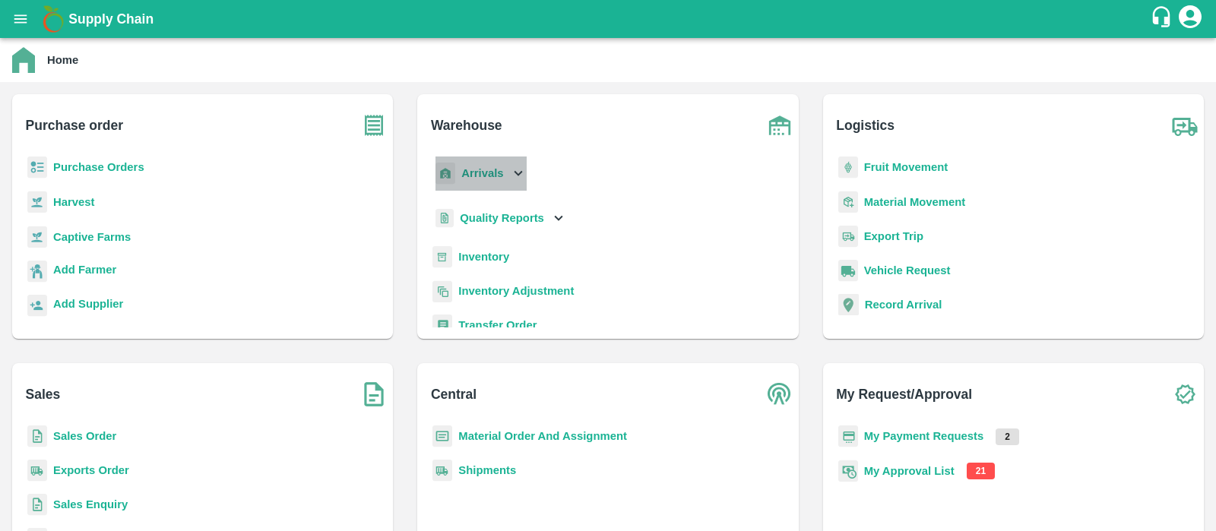
click at [492, 172] on b "Arrivals" at bounding box center [482, 173] width 42 height 12
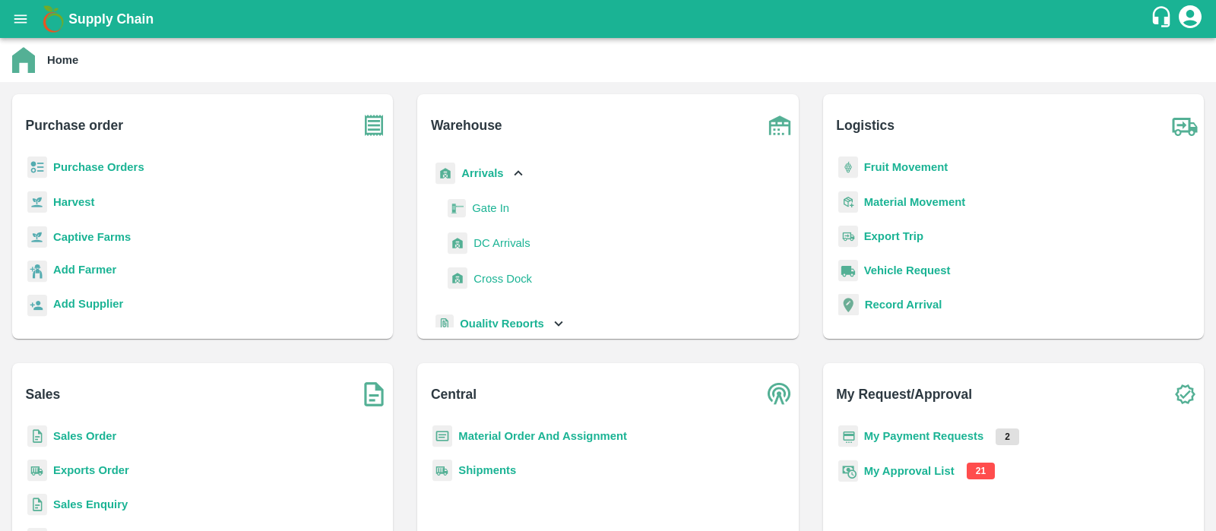
click at [498, 248] on span "DC Arrivals" at bounding box center [501, 243] width 56 height 17
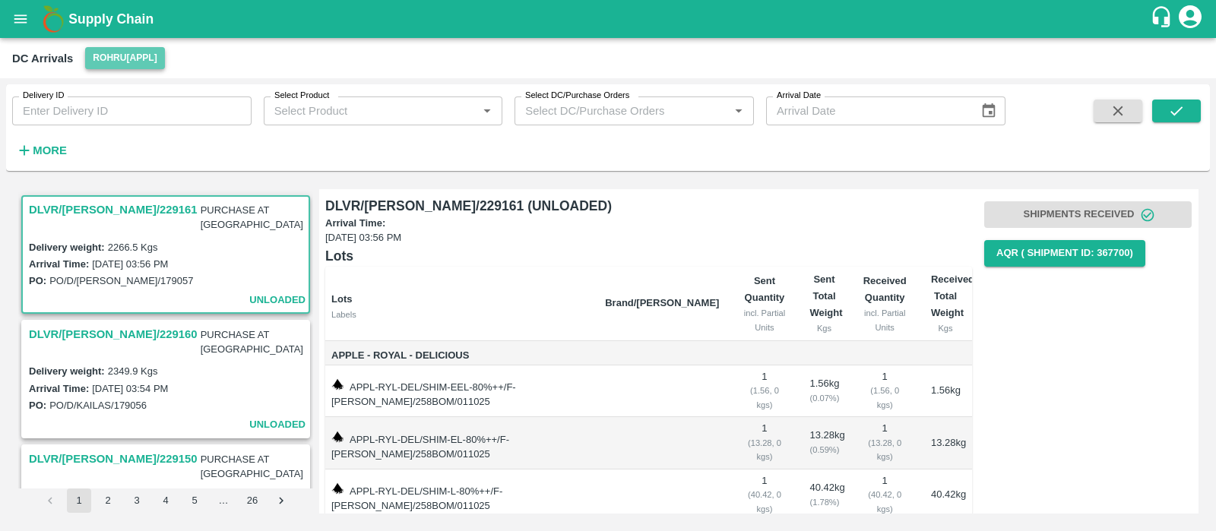
click at [125, 58] on button "Rohru[APPL]" at bounding box center [124, 58] width 79 height 22
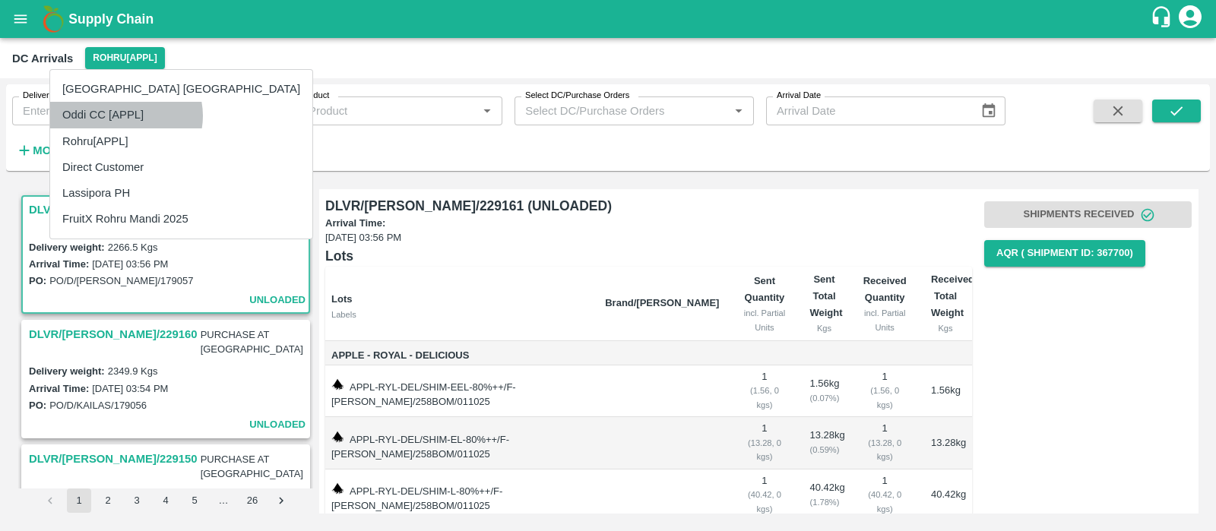
click at [125, 115] on li "Oddi CC [APPL]" at bounding box center [181, 115] width 262 height 26
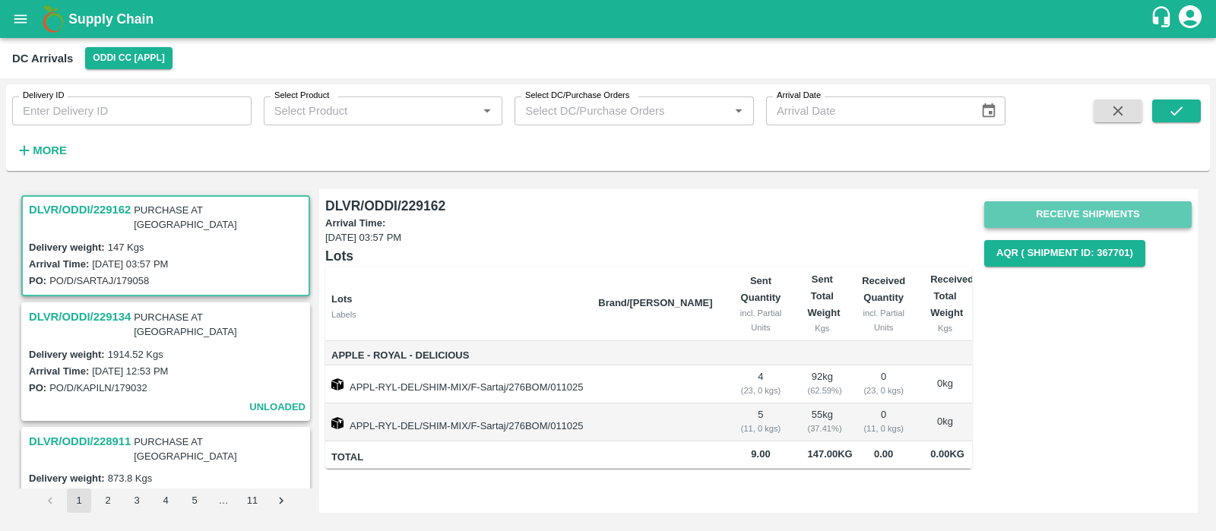
click at [1049, 216] on button "Receive Shipments" at bounding box center [1087, 214] width 207 height 27
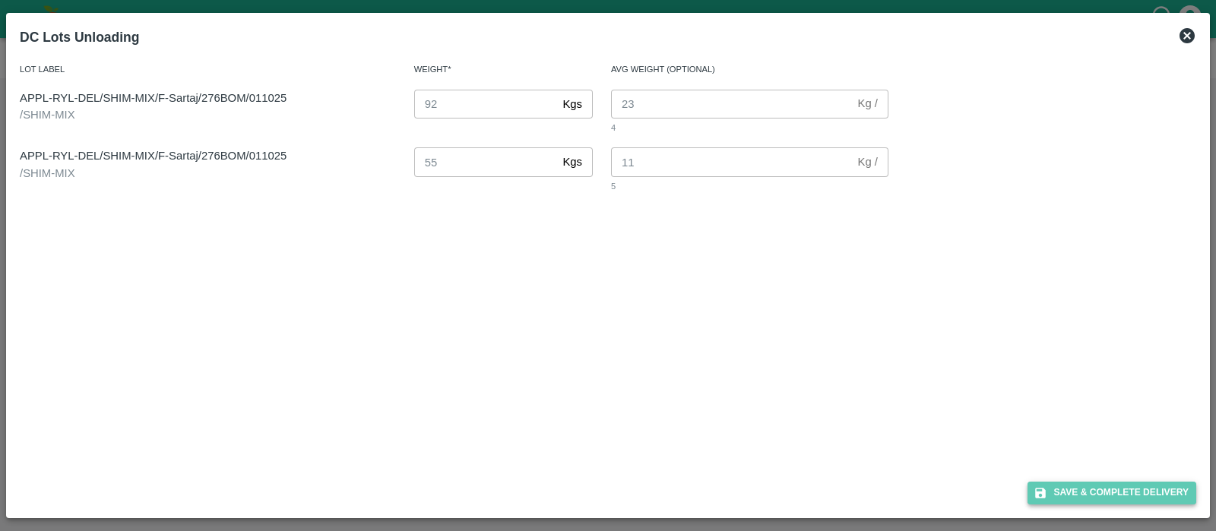
click at [1111, 487] on button "Save & Complete Delivery" at bounding box center [1111, 493] width 169 height 22
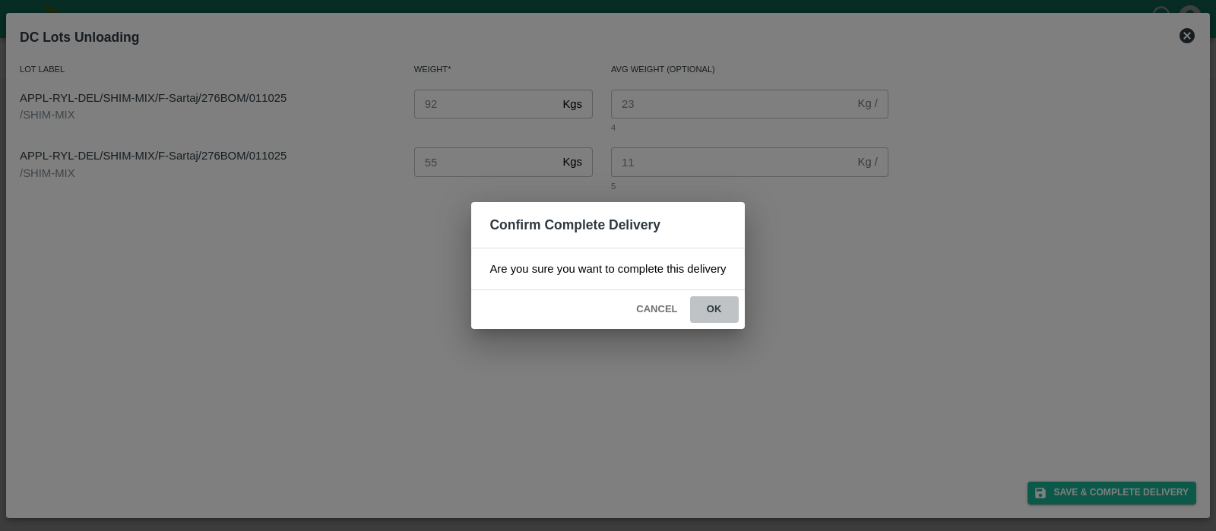
click at [711, 309] on button "ok" at bounding box center [714, 309] width 49 height 27
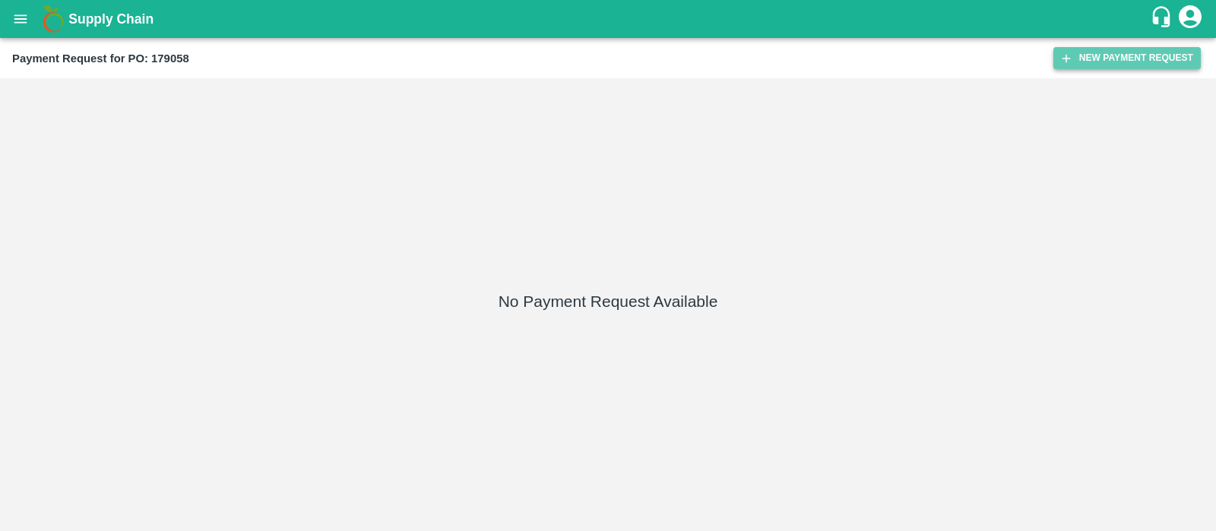
click at [1092, 66] on button "New Payment Request" at bounding box center [1126, 58] width 147 height 22
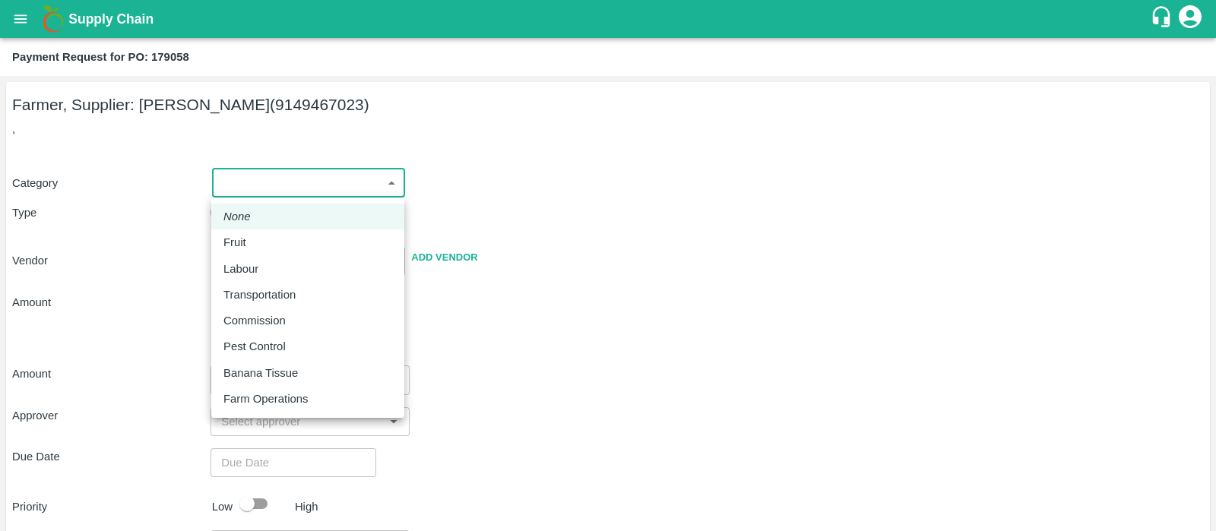
drag, startPoint x: 300, startPoint y: 179, endPoint x: 266, endPoint y: 236, distance: 66.4
click at [266, 236] on body "Supply Chain Payment Request for PO: 179058 Farmer, Supplier: Sartaj Ahmed wani…" at bounding box center [608, 265] width 1216 height 531
click at [266, 236] on div "Fruit" at bounding box center [307, 242] width 169 height 17
type input "1"
type input "Sartaj Ahmed wani - 9149467023(Farmer, Supplier)"
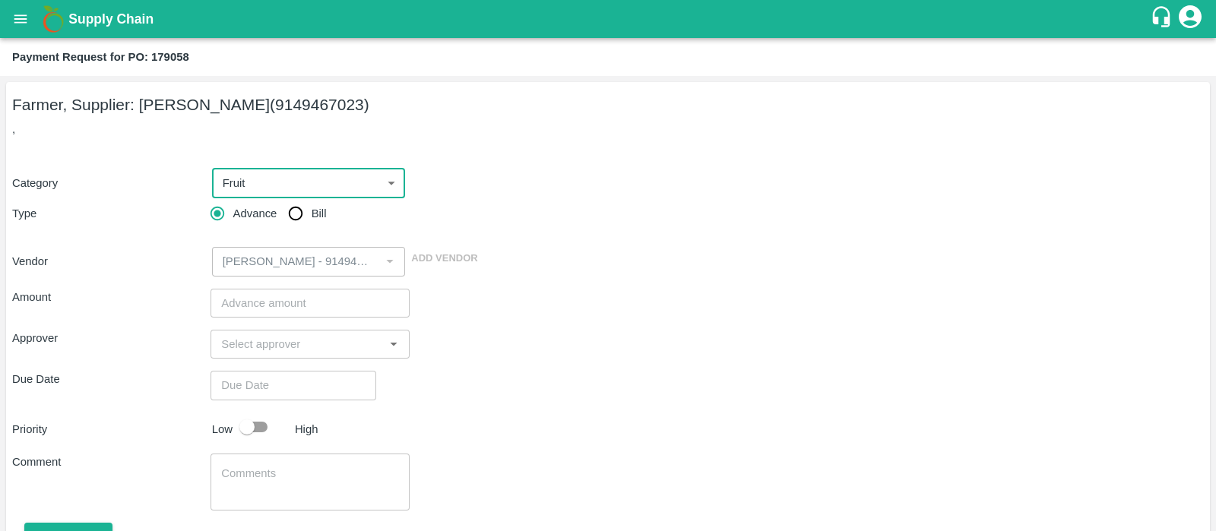
click at [301, 218] on input "Bill" at bounding box center [295, 213] width 30 height 30
radio input "true"
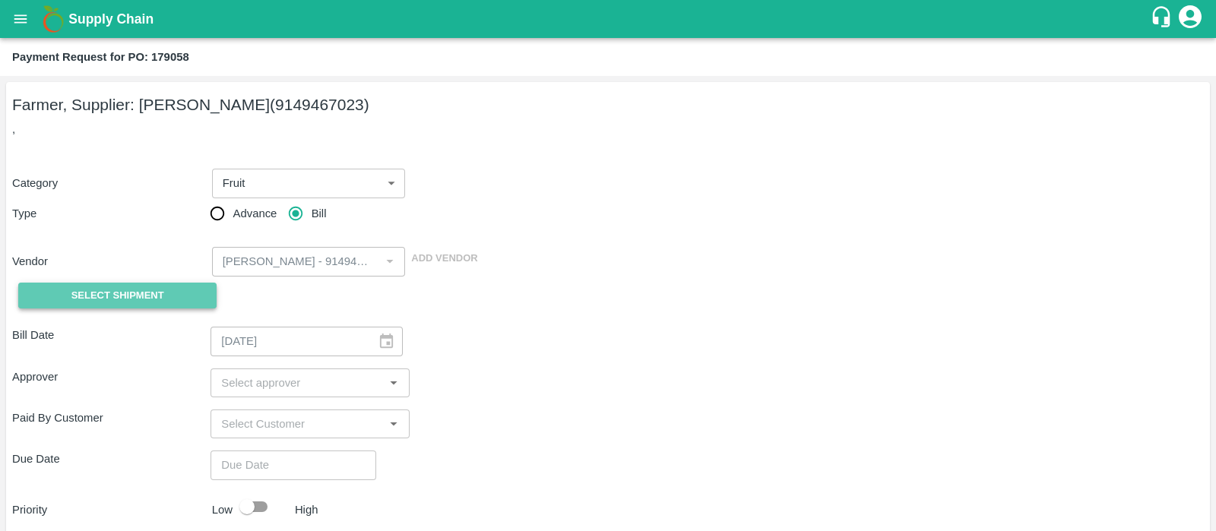
click at [167, 283] on button "Select Shipment" at bounding box center [117, 296] width 198 height 27
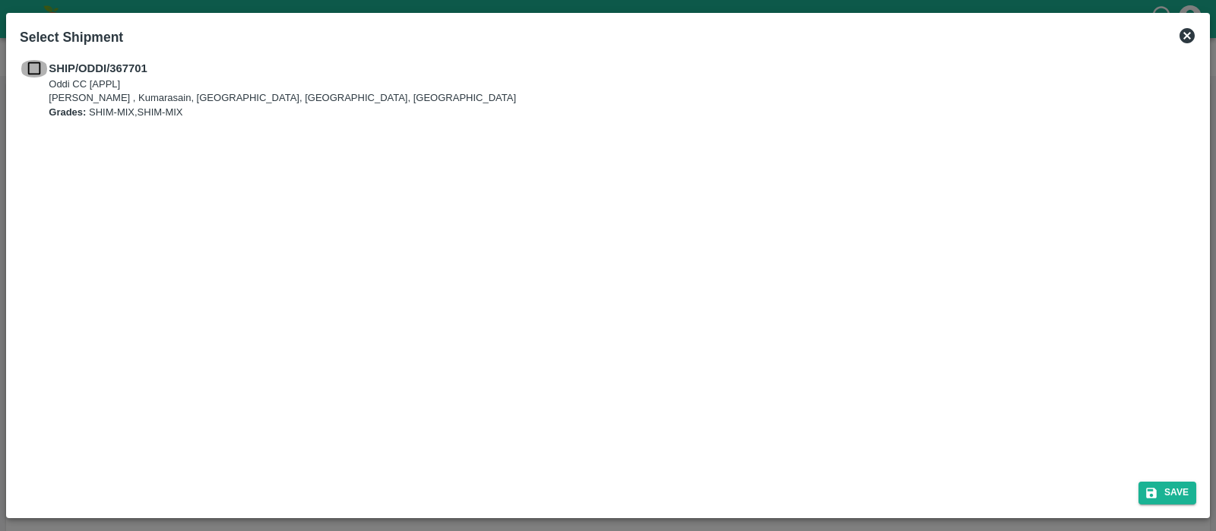
click at [30, 68] on input "checkbox" at bounding box center [34, 68] width 29 height 17
checkbox input "true"
click at [1156, 495] on icon "submit" at bounding box center [1151, 493] width 11 height 11
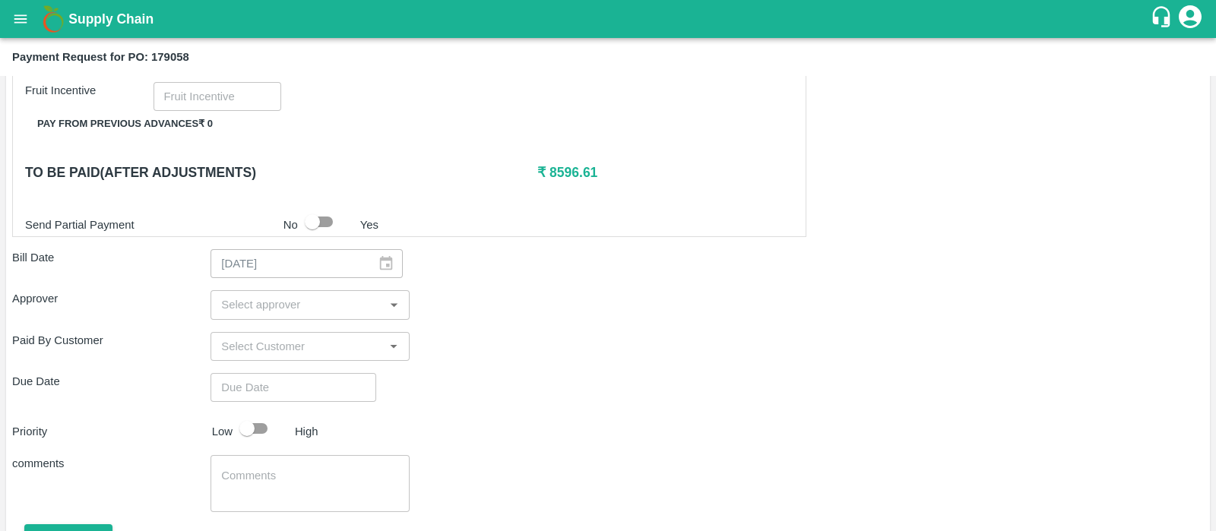
scroll to position [428, 0]
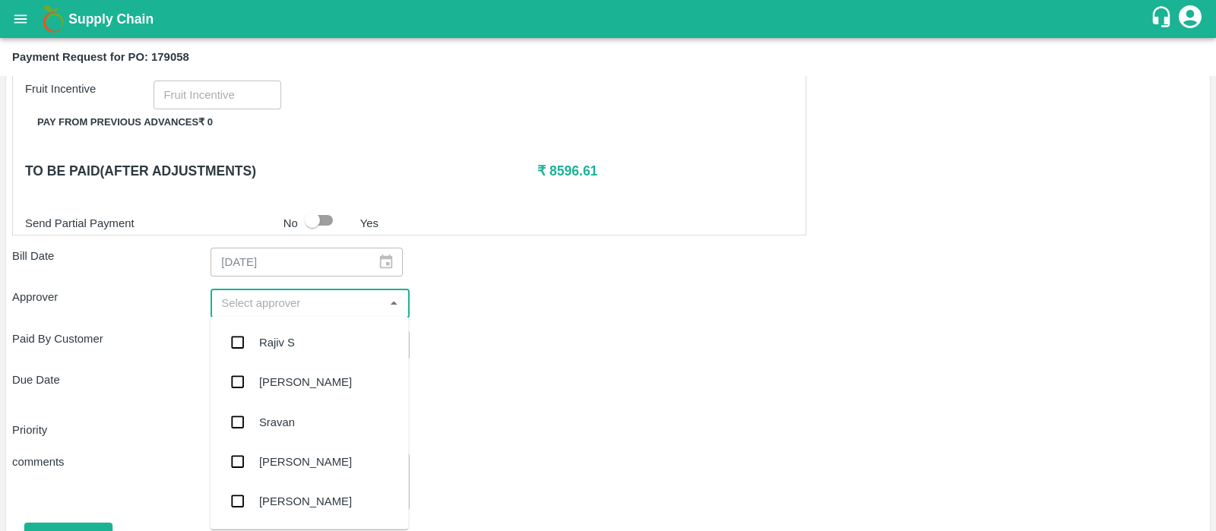
click at [332, 305] on input "input" at bounding box center [297, 303] width 164 height 20
type input "naresh"
click at [323, 347] on div "Naresh Marthala" at bounding box center [305, 342] width 93 height 17
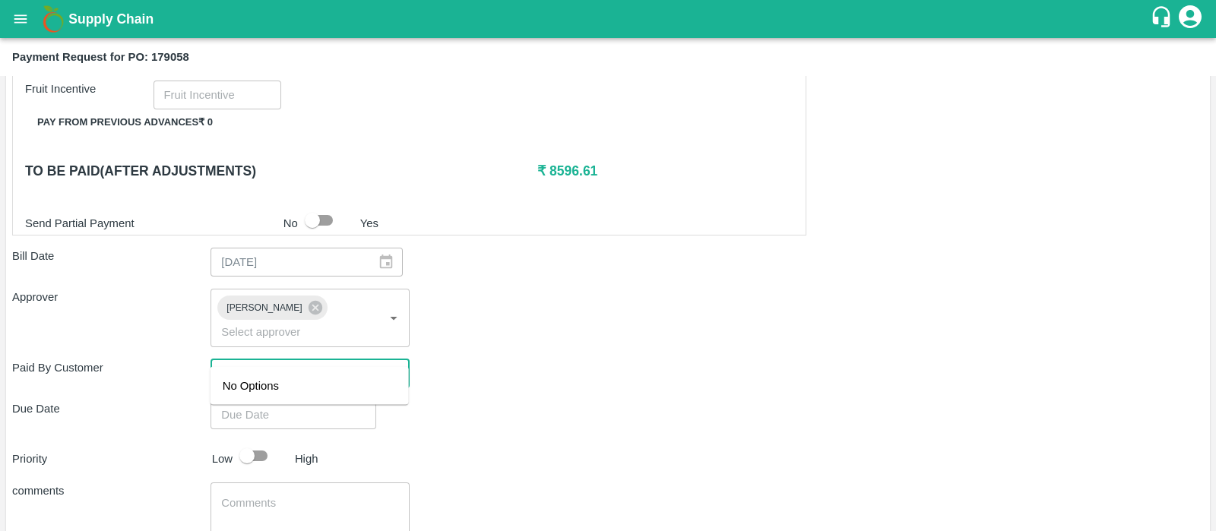
click at [313, 364] on input "input" at bounding box center [297, 374] width 164 height 20
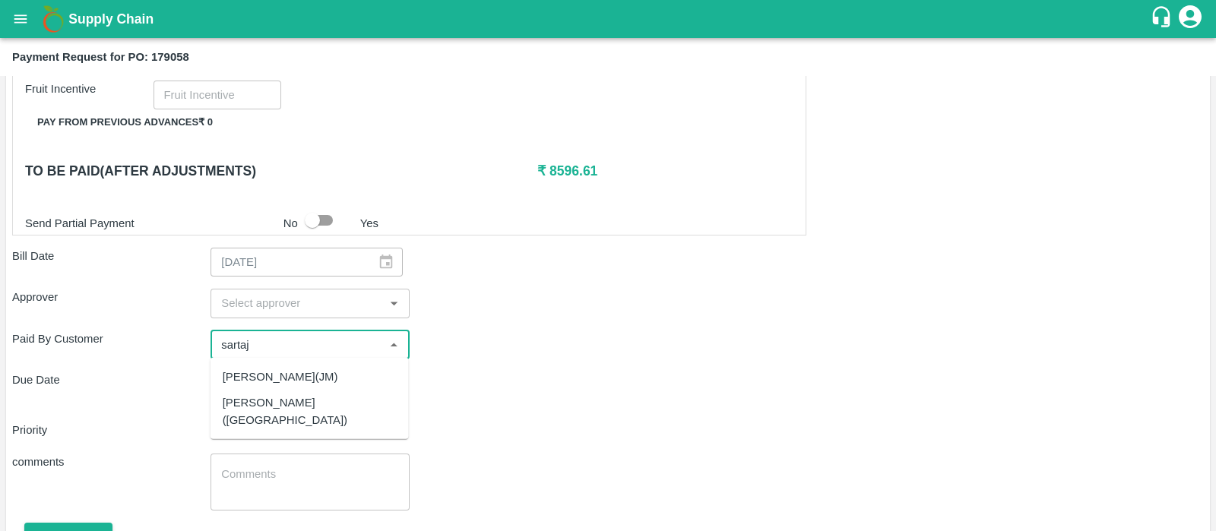
click at [349, 403] on div "[PERSON_NAME]([GEOGRAPHIC_DATA])" at bounding box center [310, 411] width 174 height 34
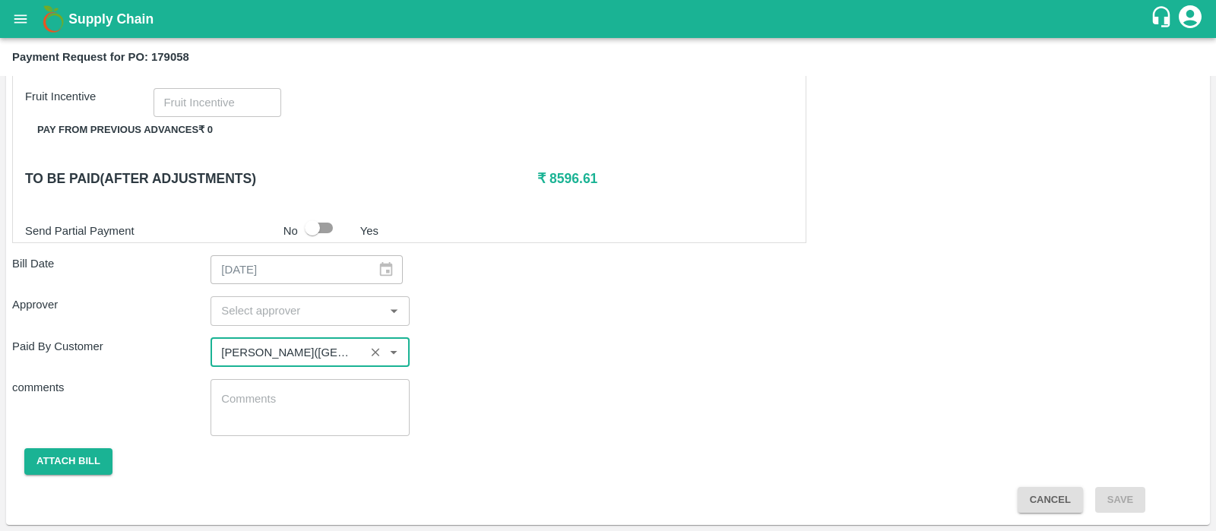
scroll to position [419, 0]
click at [315, 323] on div "​" at bounding box center [309, 312] width 198 height 29
type input "[PERSON_NAME]([GEOGRAPHIC_DATA])"
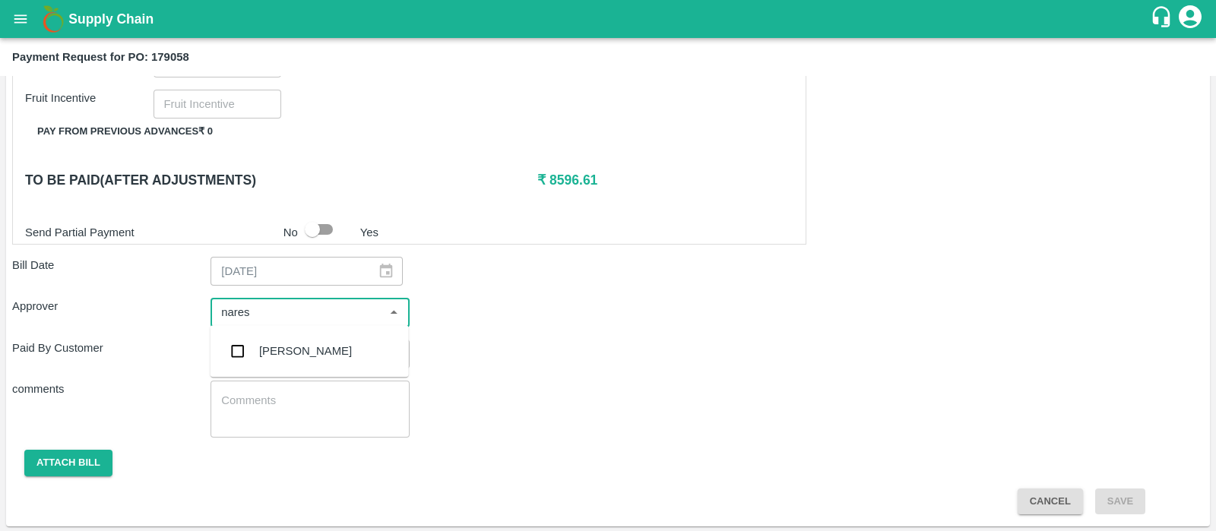
type input "naresh"
click at [342, 349] on div "Naresh Marthala" at bounding box center [309, 351] width 198 height 40
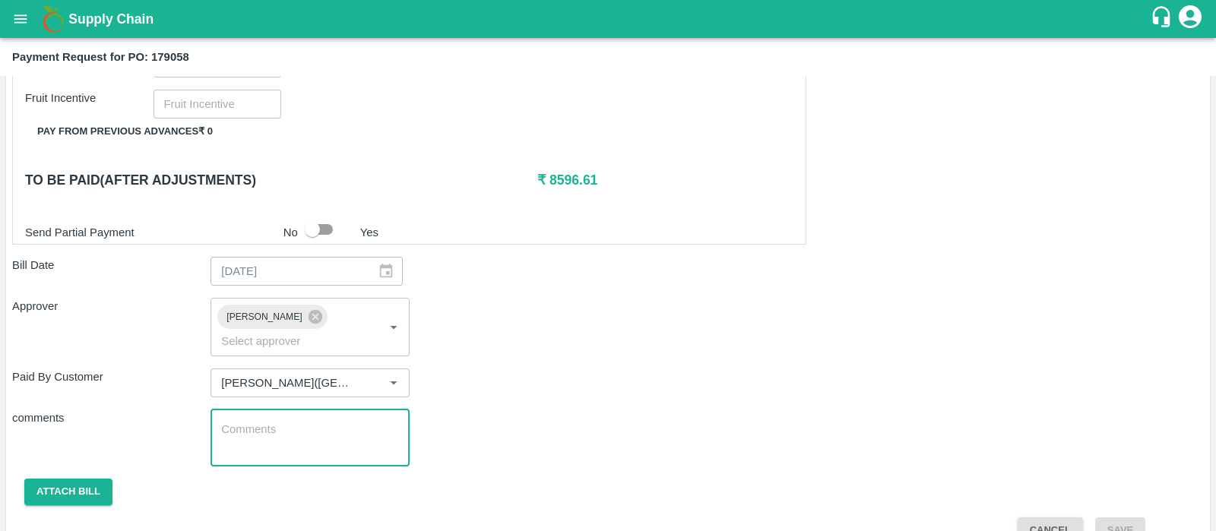
click at [390, 422] on textarea at bounding box center [309, 438] width 177 height 32
type textarea "Material purchased from Sartaj for Oddi DC season start machine testing"
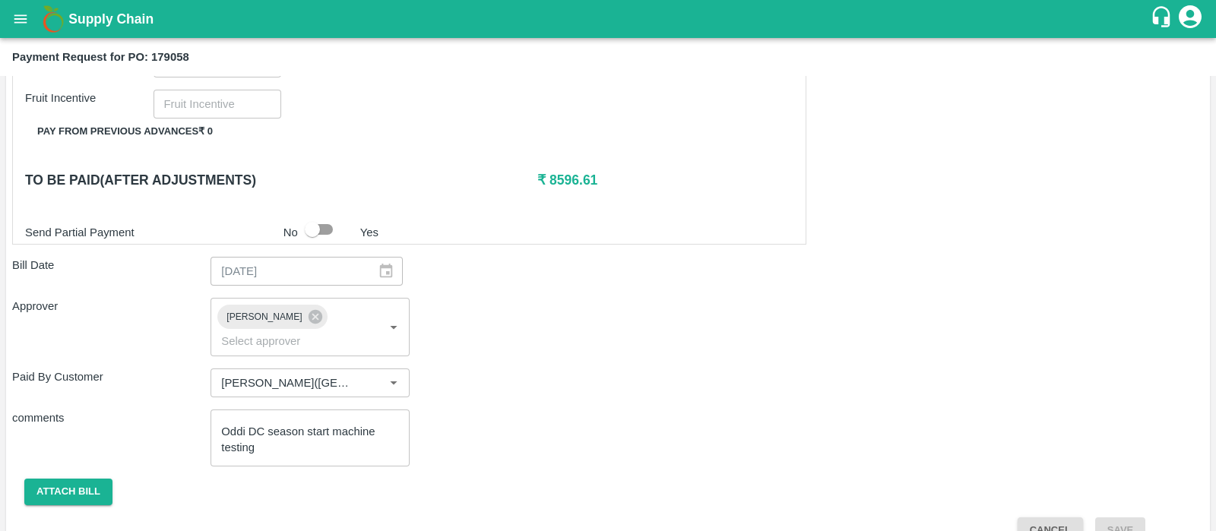
click at [693, 415] on div "comments Material purchased from Sartaj for Oddi DC season start machine testin…" at bounding box center [607, 437] width 1191 height 57
click at [80, 479] on button "Attach bill" at bounding box center [68, 492] width 88 height 27
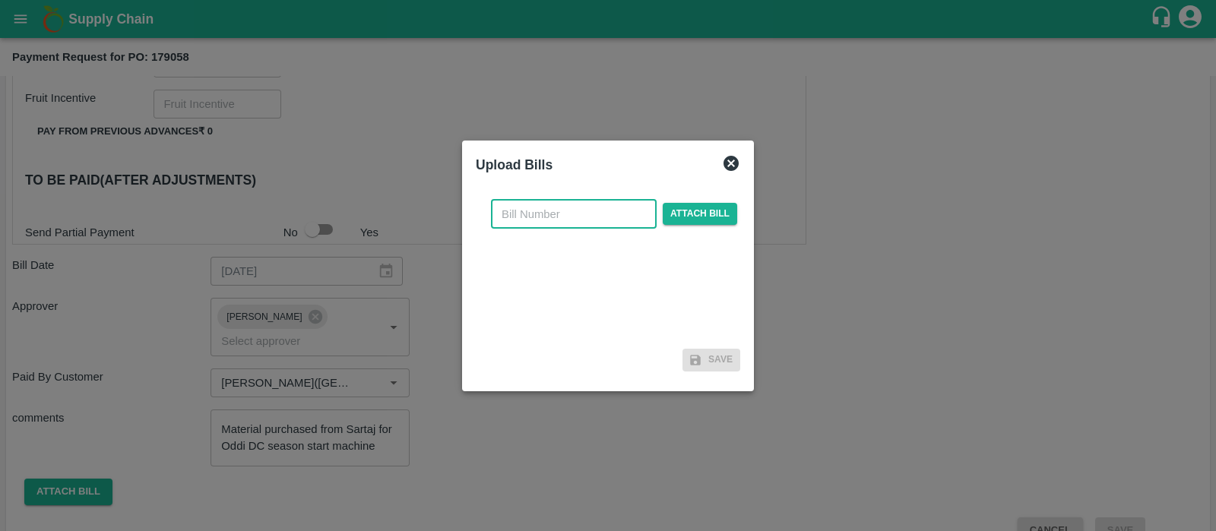
click at [585, 213] on input "text" at bounding box center [574, 214] width 166 height 29
type input "1"
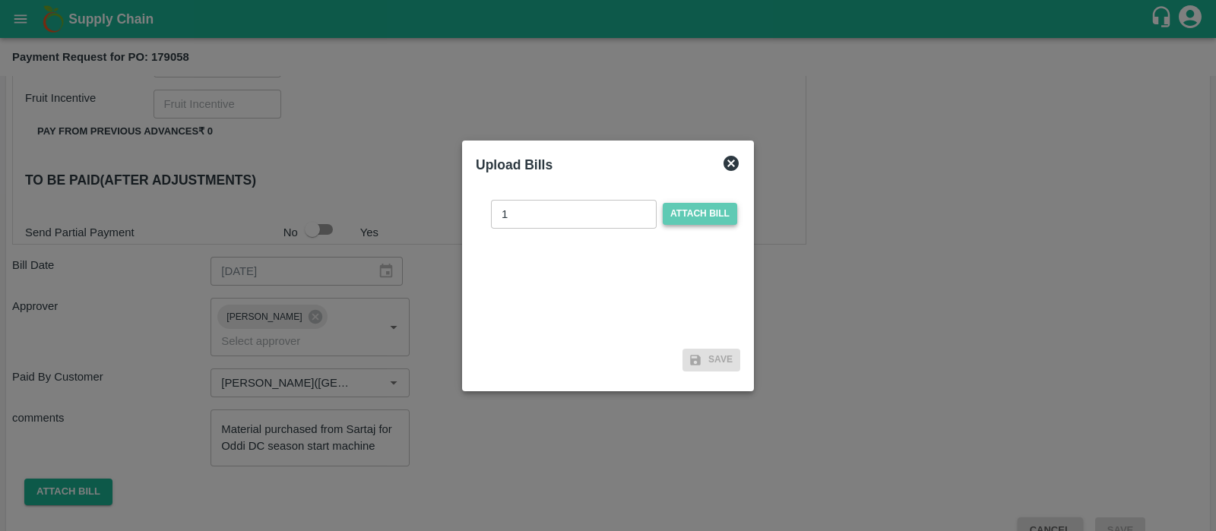
click at [712, 218] on span "Attach bill" at bounding box center [699, 214] width 74 height 22
click at [0, 0] on input "Attach bill" at bounding box center [0, 0] width 0 height 0
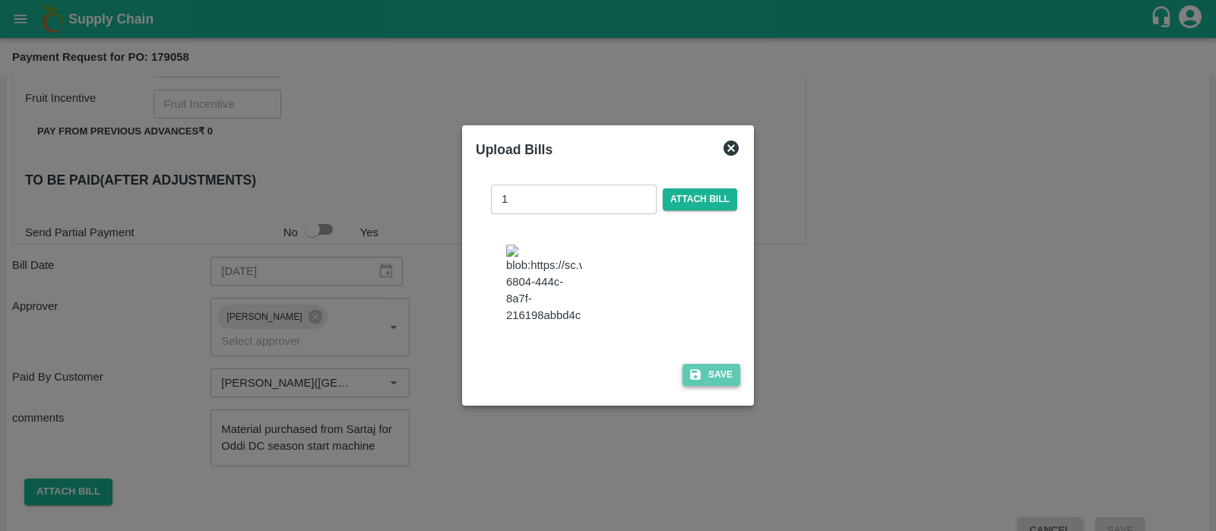
click at [693, 380] on icon "button" at bounding box center [695, 374] width 11 height 11
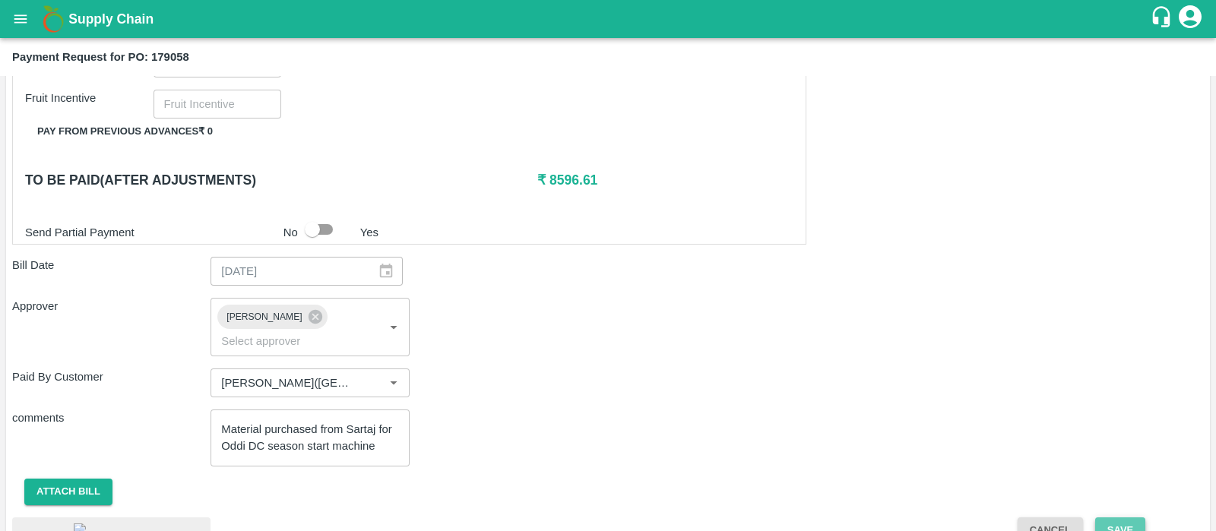
click at [1118, 517] on button "Save" at bounding box center [1120, 530] width 50 height 27
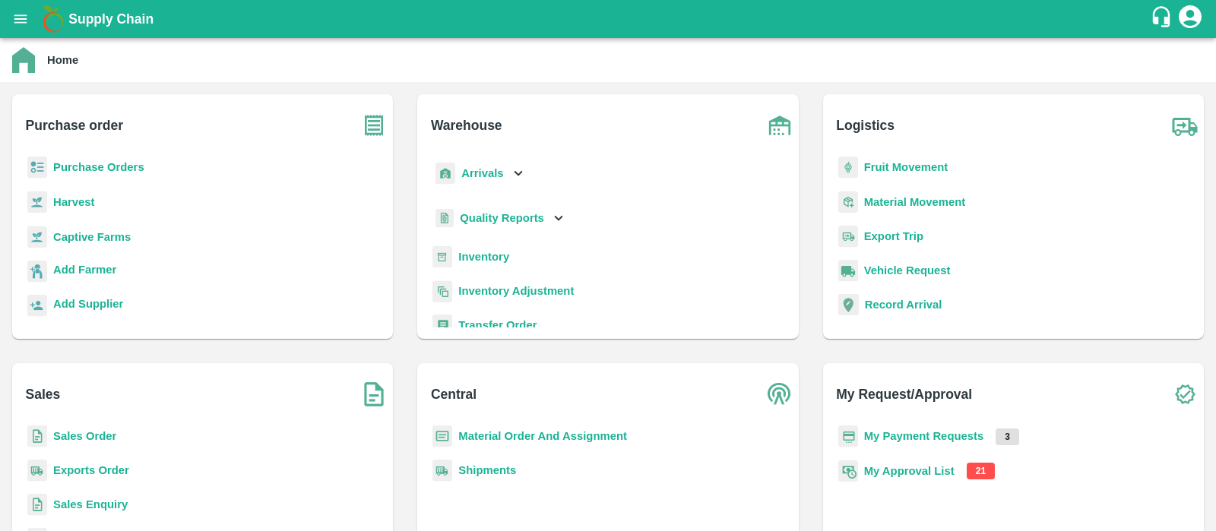
click at [488, 257] on b "Inventory" at bounding box center [483, 257] width 51 height 12
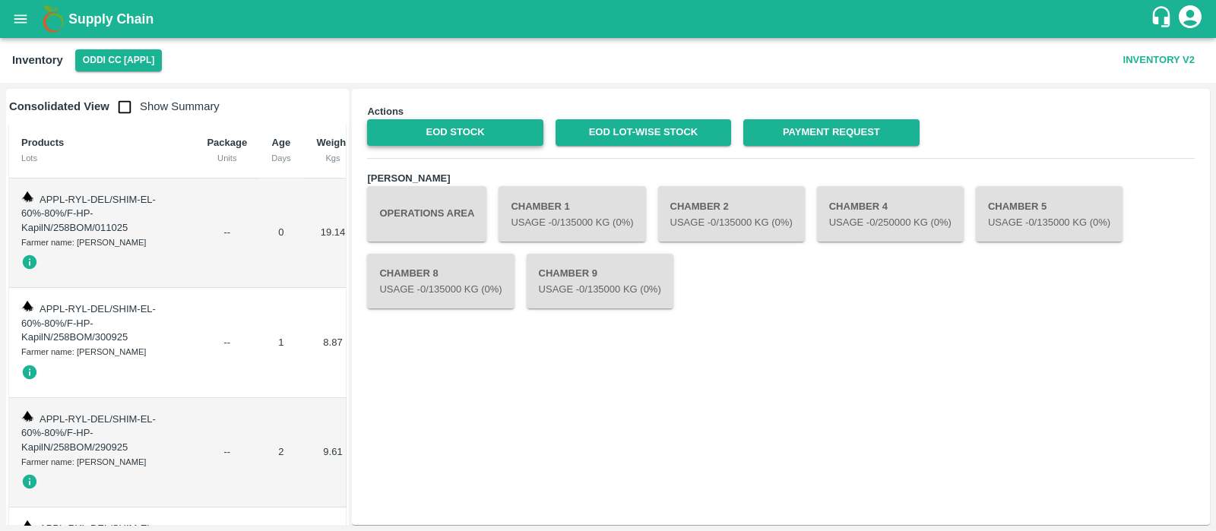
click at [480, 134] on link "EOD Stock" at bounding box center [454, 132] width 175 height 27
click at [1145, 62] on button "Inventory V2" at bounding box center [1159, 60] width 84 height 27
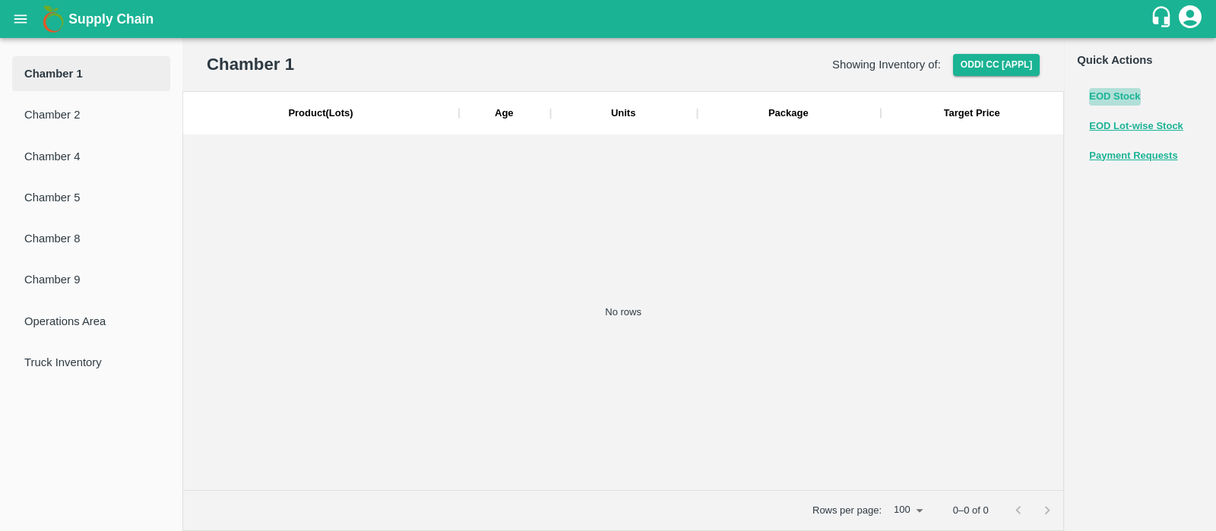
click at [1112, 101] on button "EOD Stock" at bounding box center [1114, 96] width 51 height 17
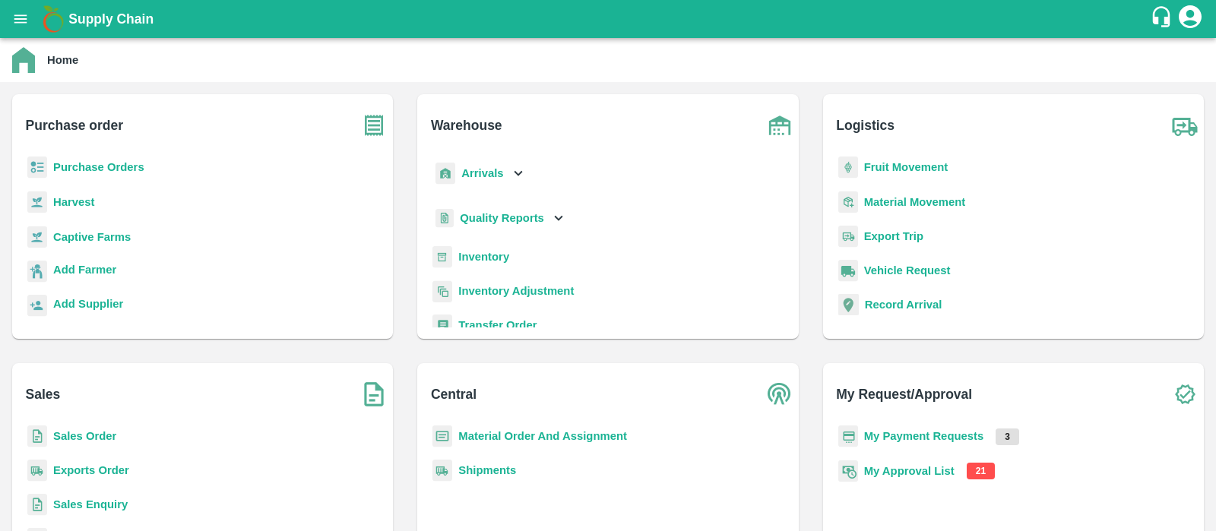
click at [927, 431] on b "My Payment Requests" at bounding box center [924, 436] width 120 height 12
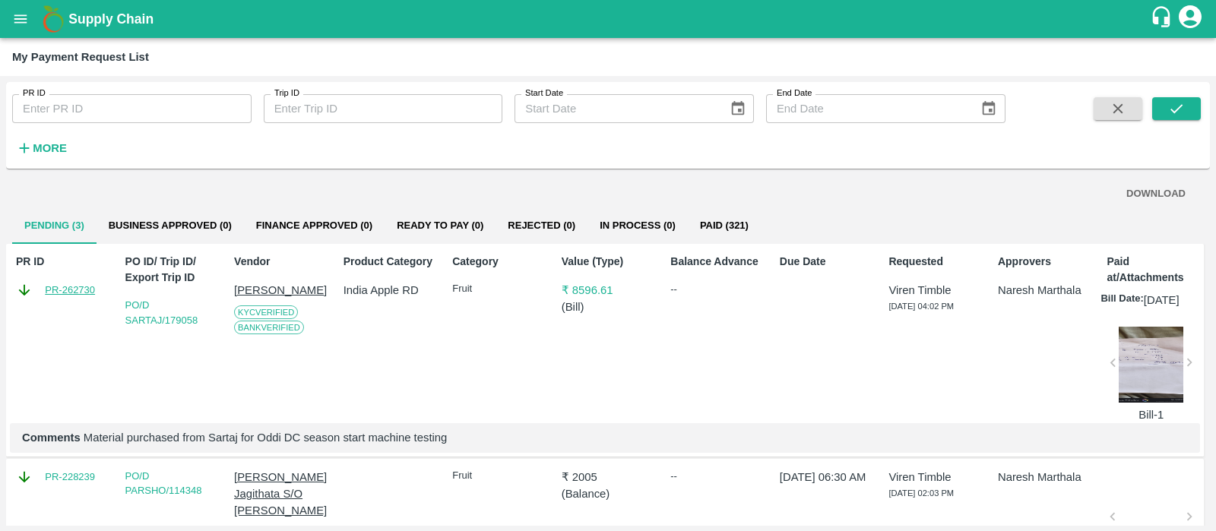
click at [65, 290] on link "PR-262730" at bounding box center [70, 290] width 50 height 15
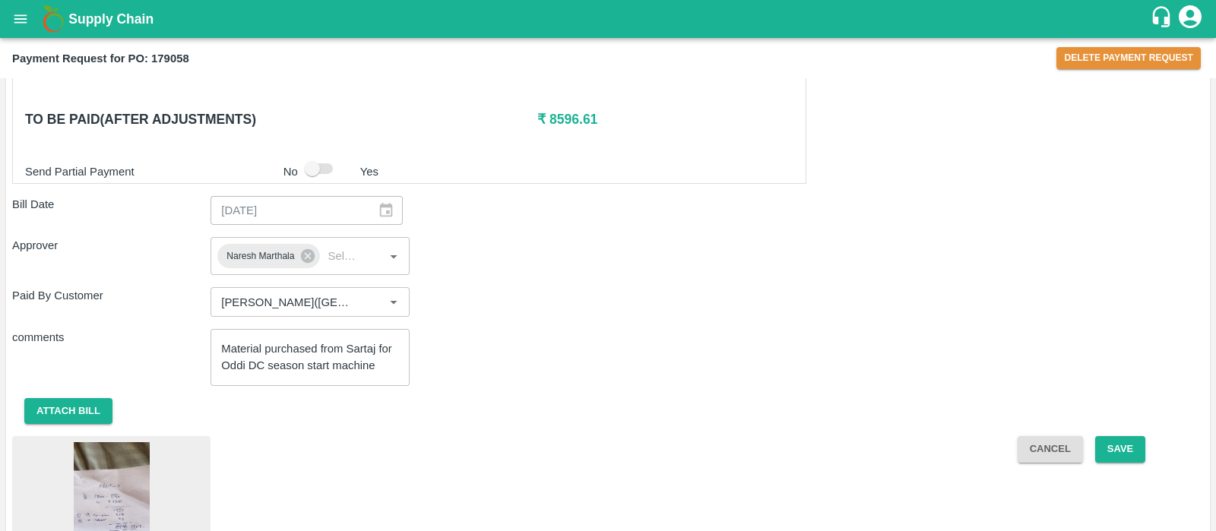
scroll to position [482, 0]
